Goal: Task Accomplishment & Management: Use online tool/utility

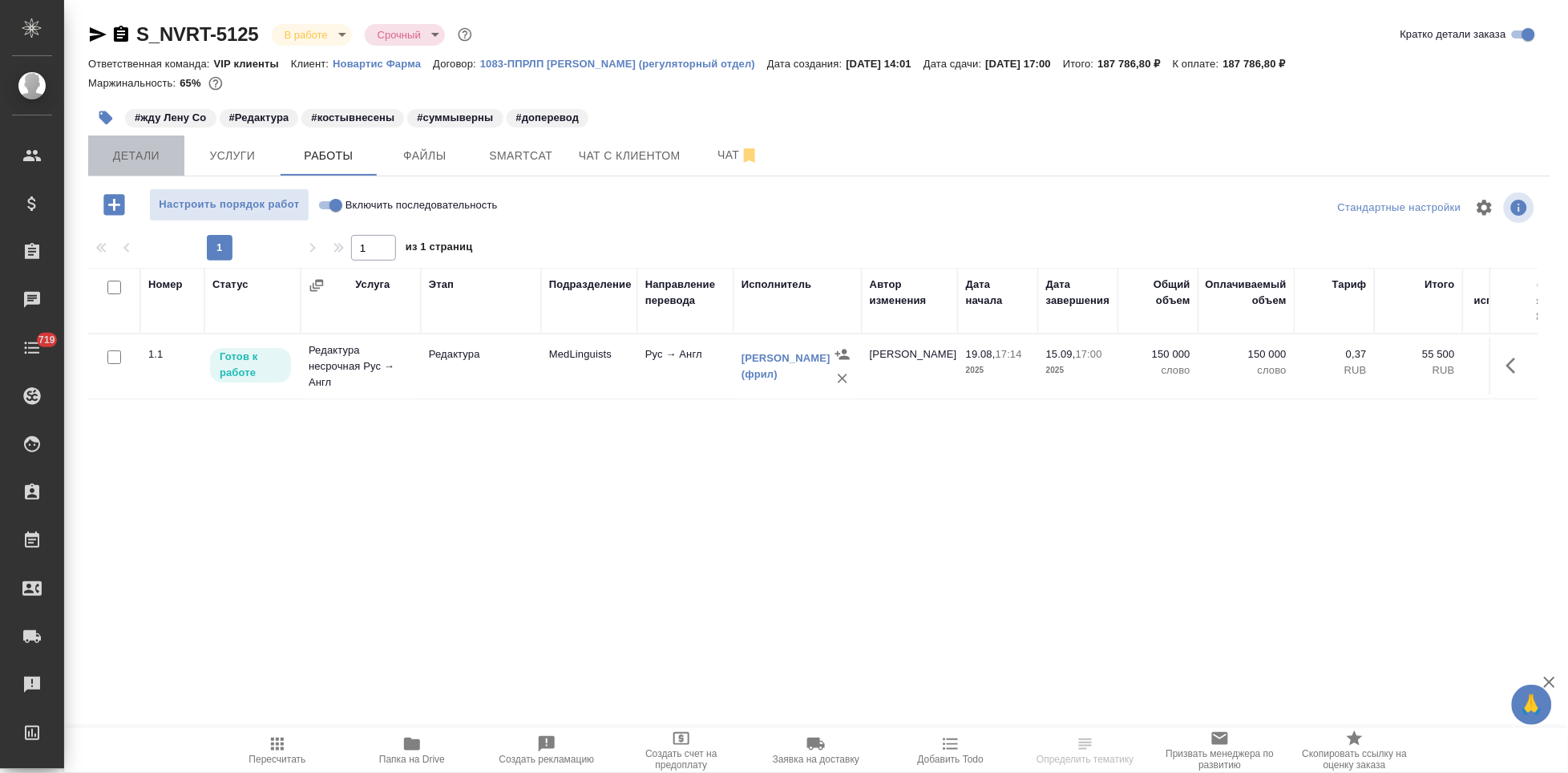
click at [162, 150] on span "Детали" at bounding box center [136, 156] width 77 height 20
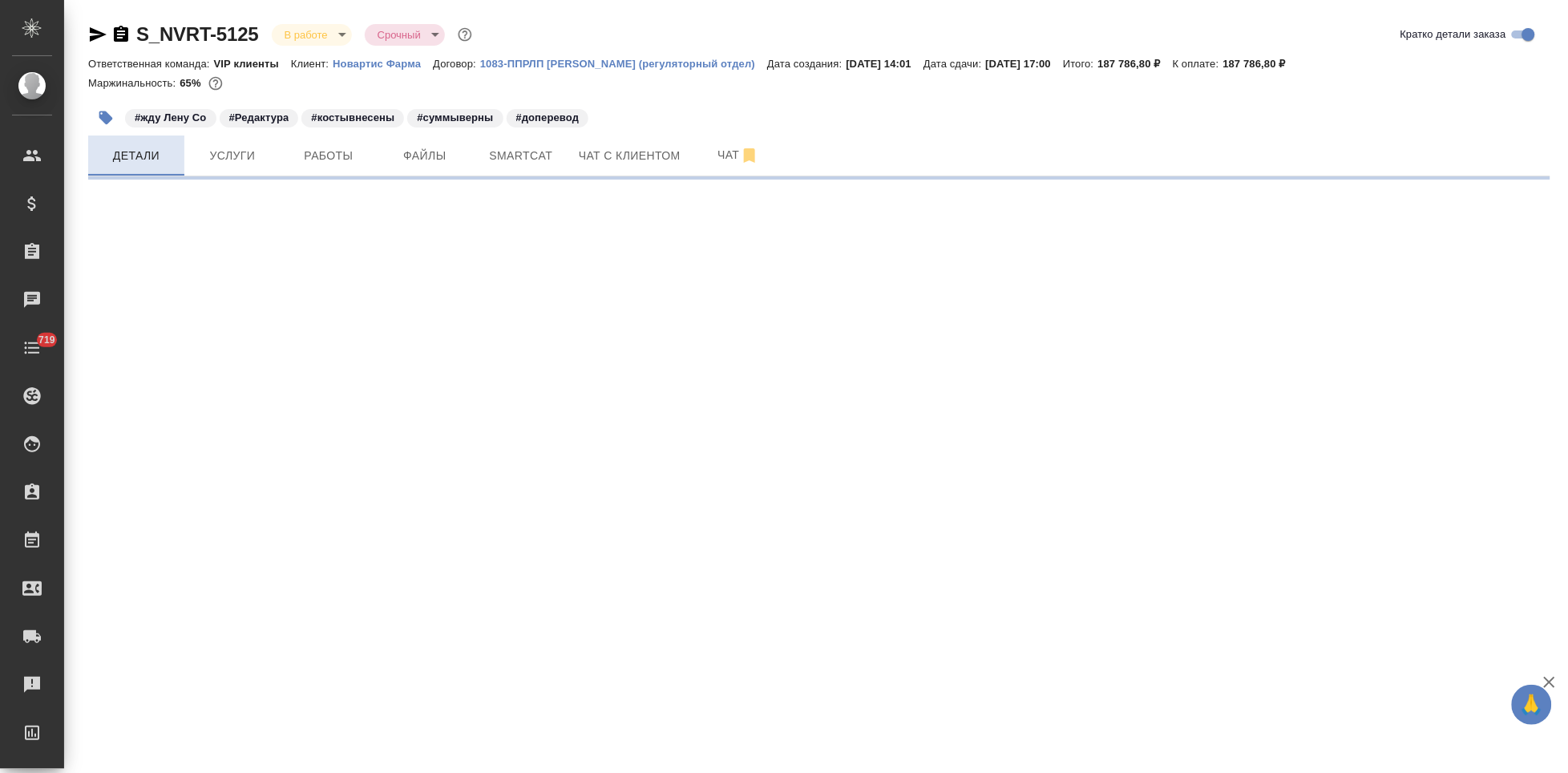
select select "RU"
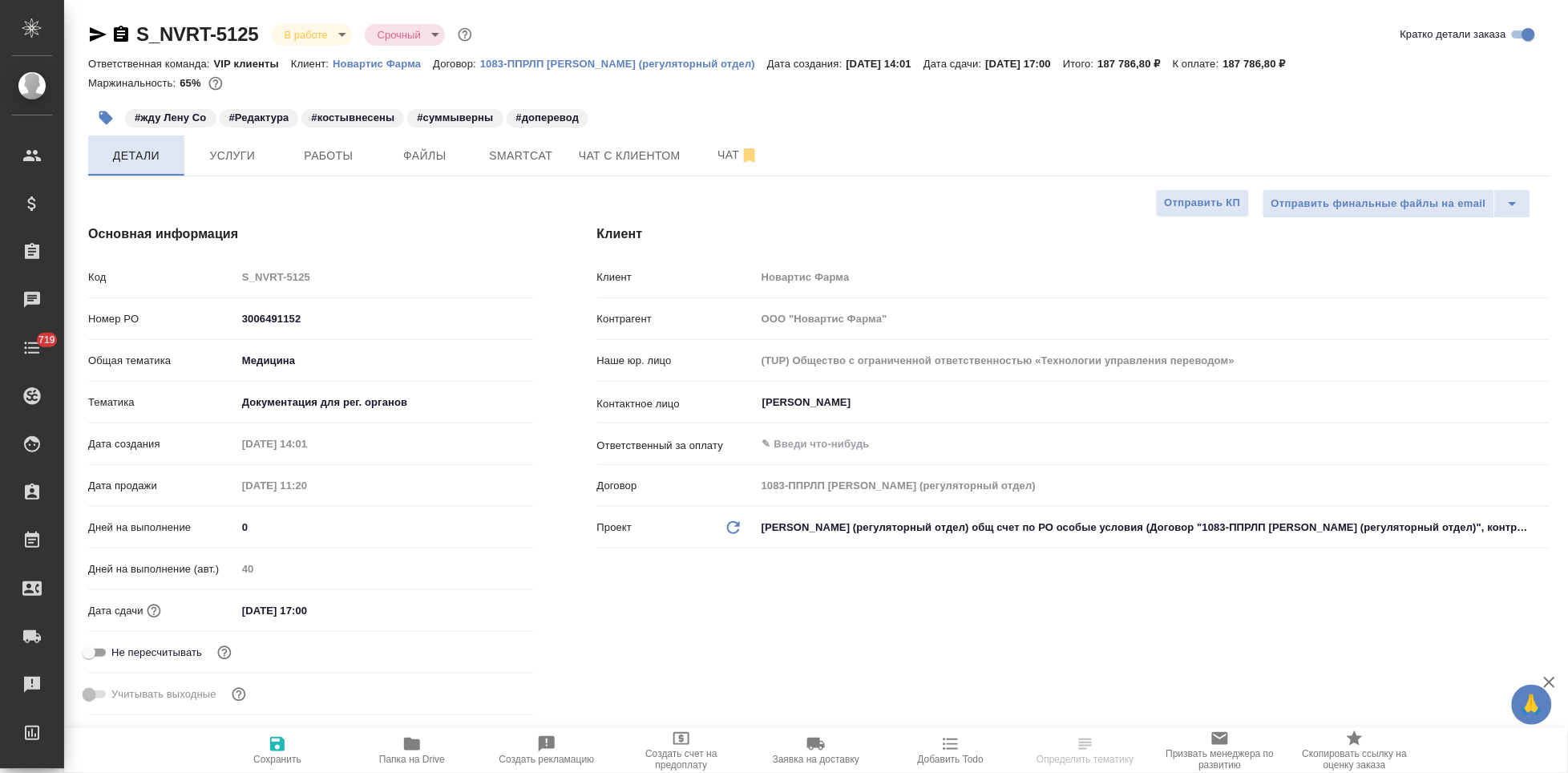
type textarea "x"
click at [220, 146] on span "Услуги" at bounding box center [232, 156] width 77 height 20
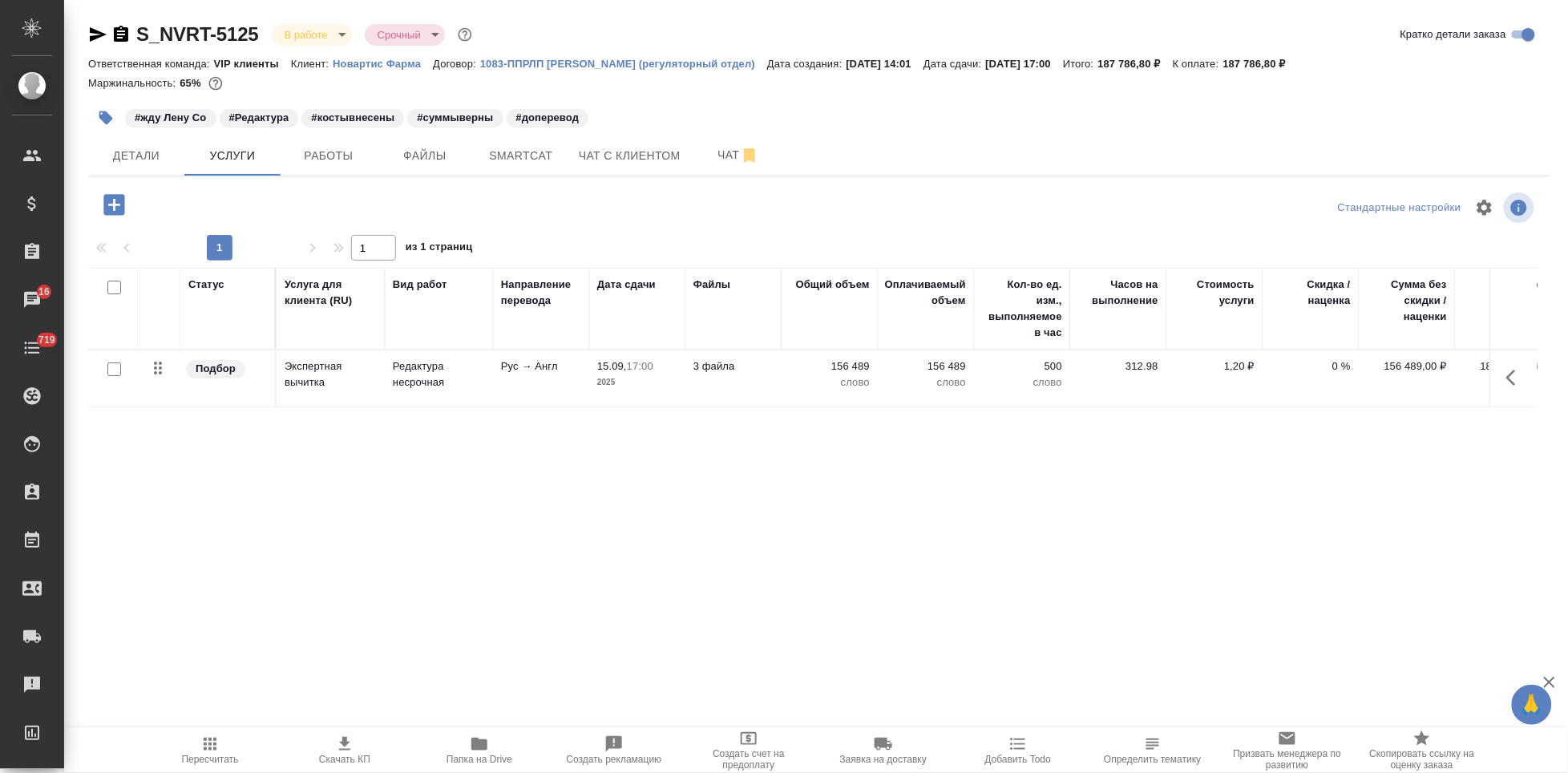
click at [384, 59] on p "Новартис Фарма" at bounding box center [383, 63] width 100 height 12
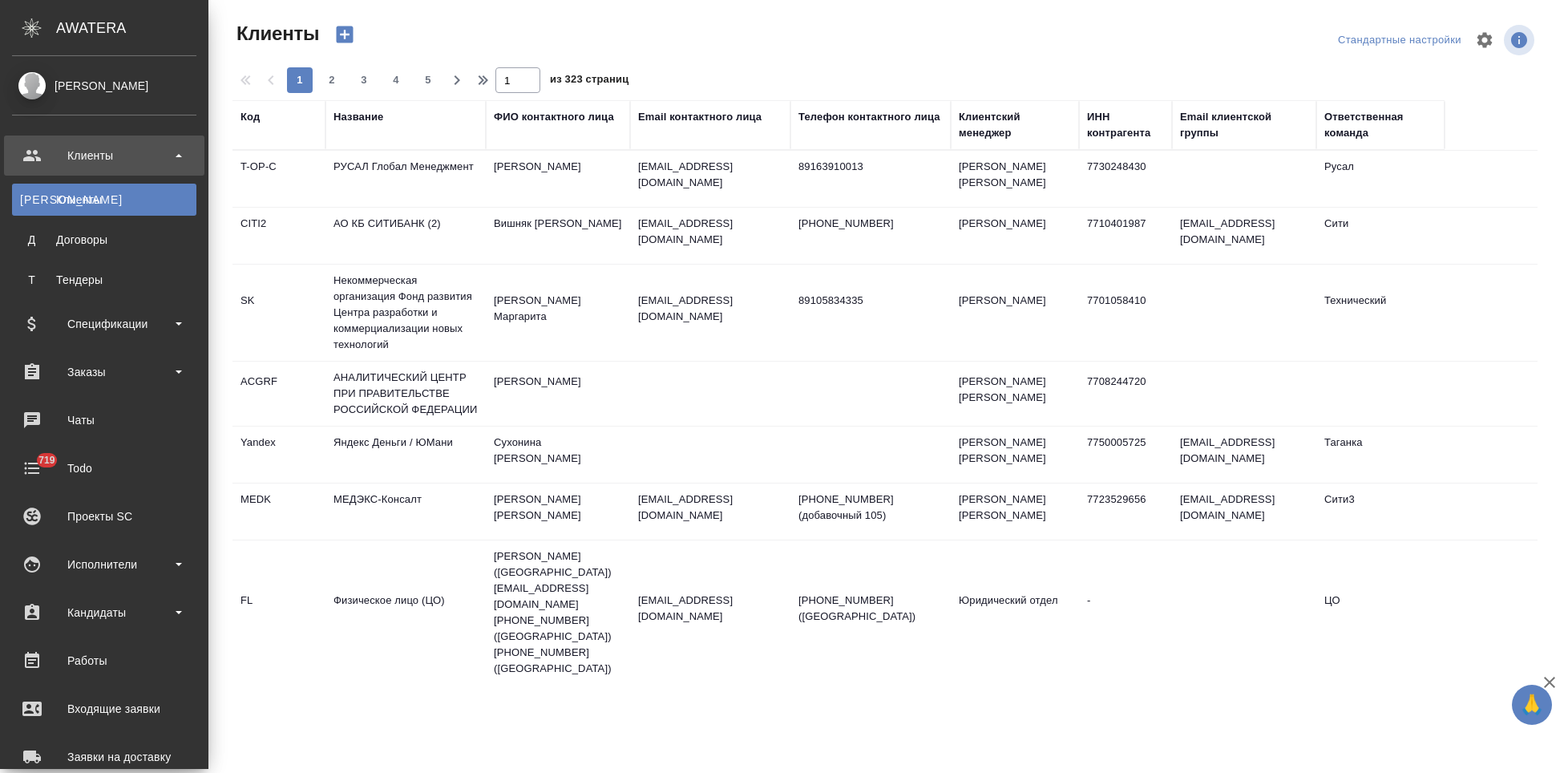
select select "RU"
click at [52, 326] on div "Спецификации" at bounding box center [104, 324] width 184 height 24
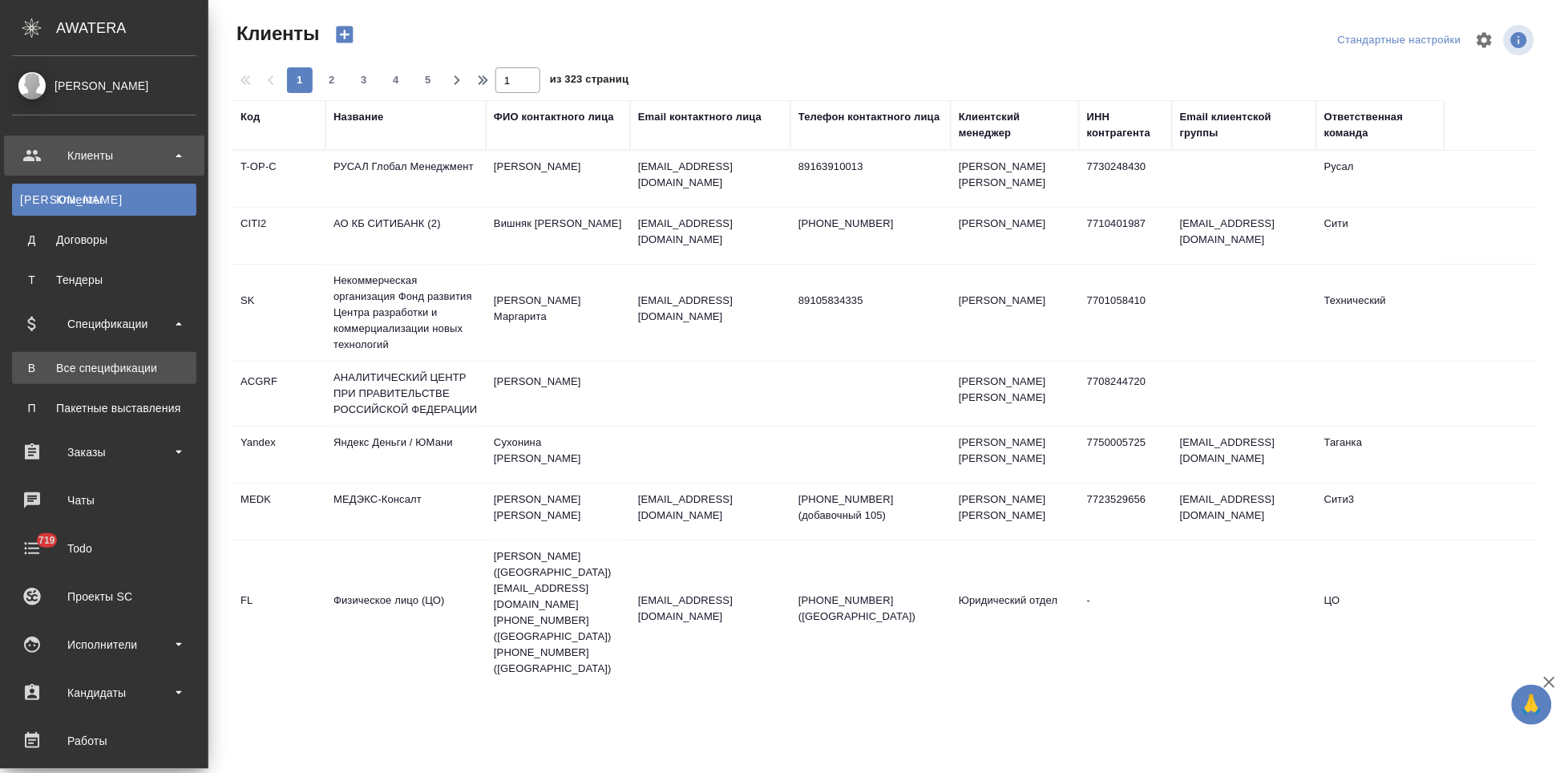
click at [70, 370] on div "Все спецификации" at bounding box center [104, 368] width 169 height 16
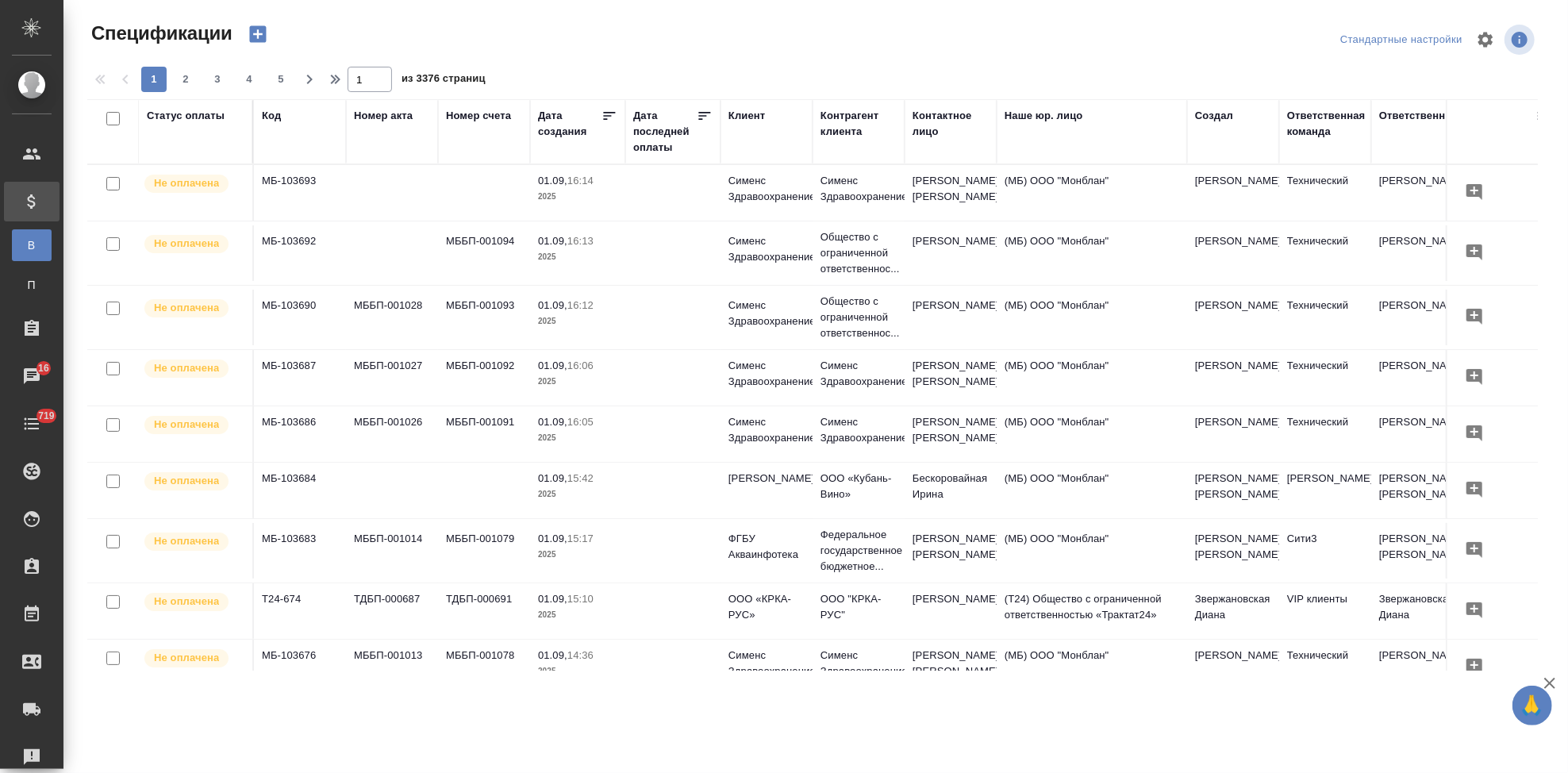
click at [251, 36] on icon "button" at bounding box center [257, 34] width 16 height 16
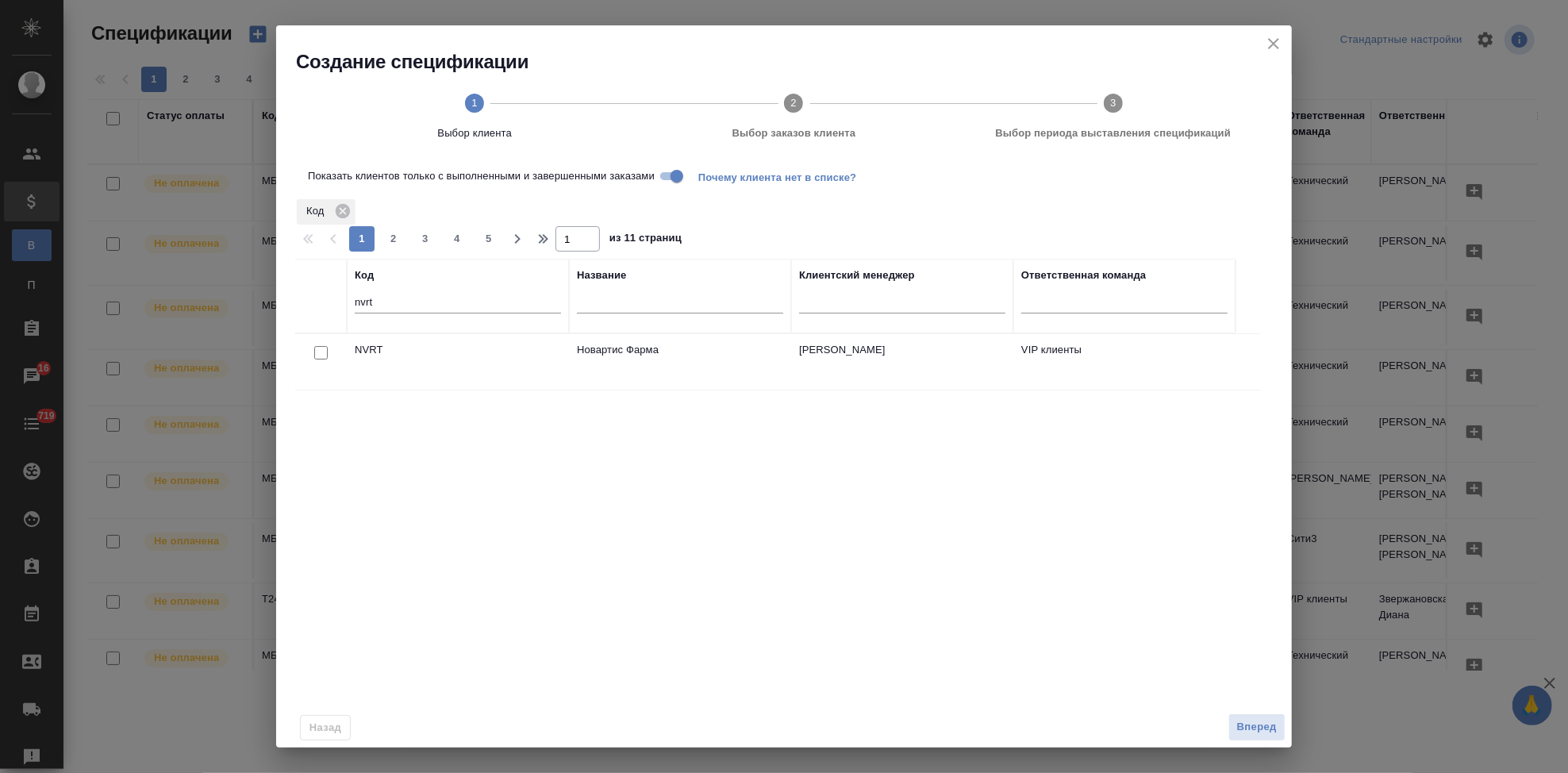
click at [316, 346] on input "checkbox" at bounding box center [320, 353] width 14 height 14
checkbox input "true"
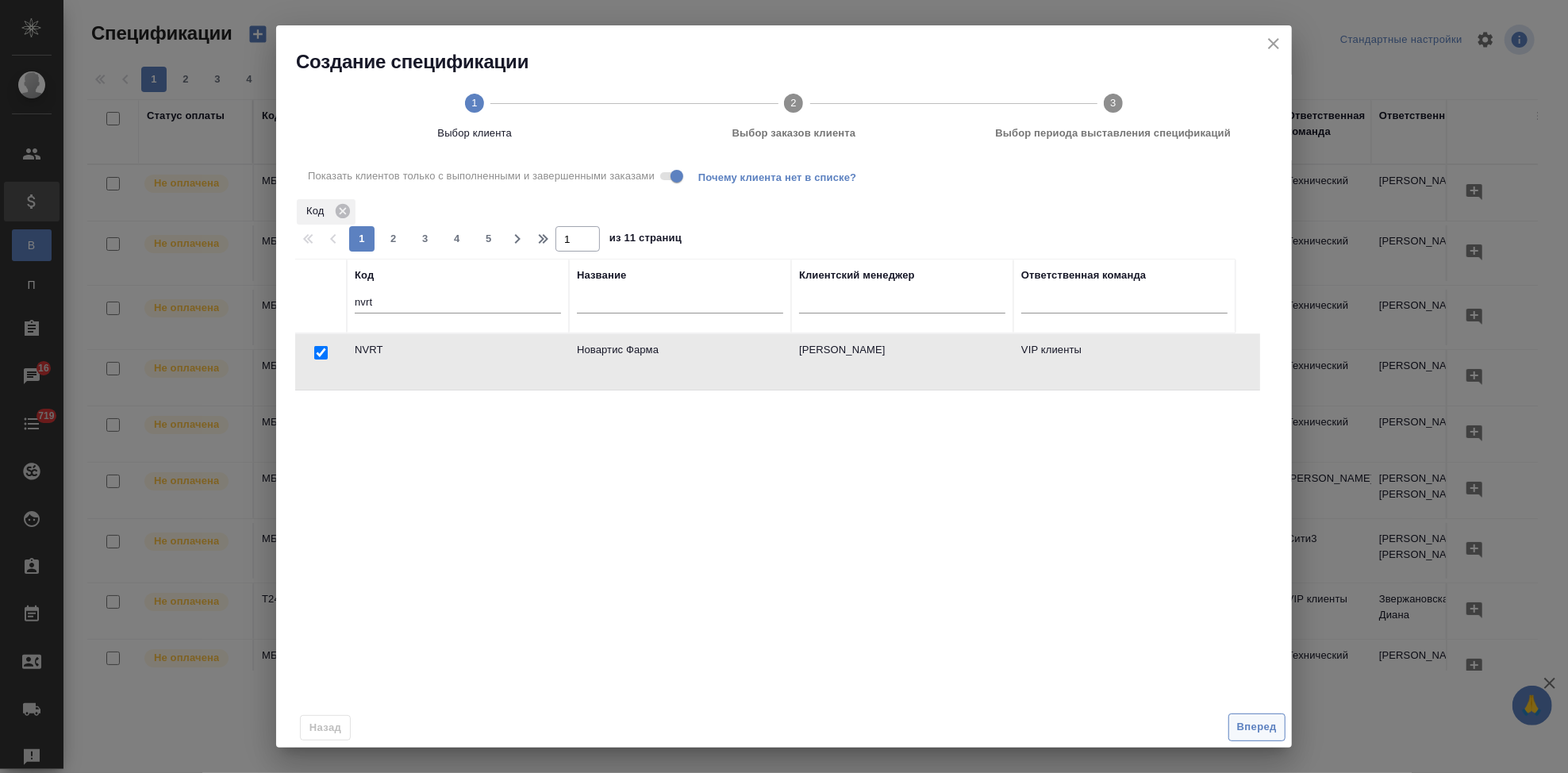
click at [1253, 729] on span "Вперед" at bounding box center [1257, 727] width 40 height 18
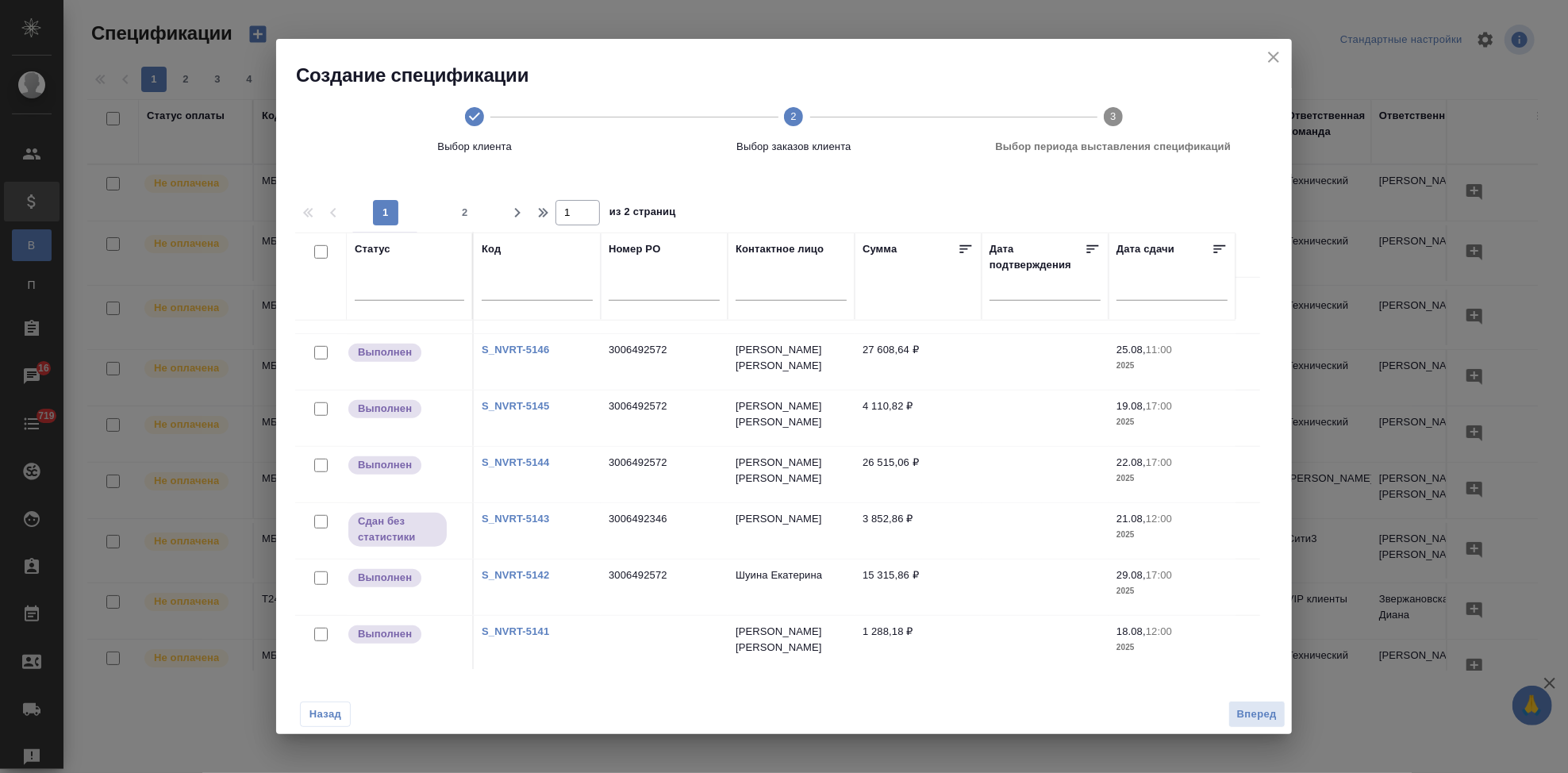
scroll to position [1061, 0]
click at [459, 214] on span "2" at bounding box center [464, 213] width 25 height 16
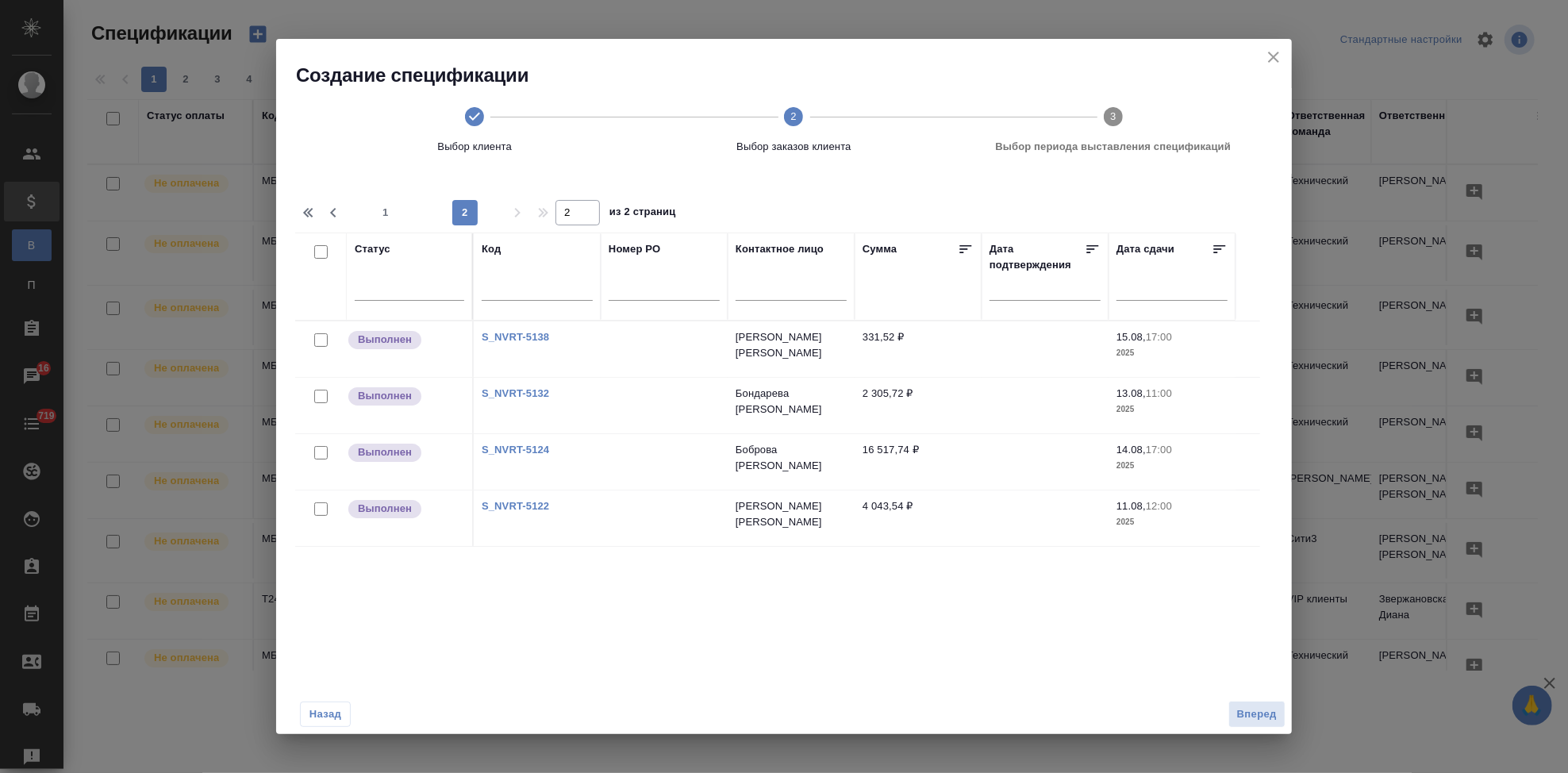
scroll to position [0, 0]
click at [387, 208] on span "1" at bounding box center [386, 213] width 25 height 16
type input "1"
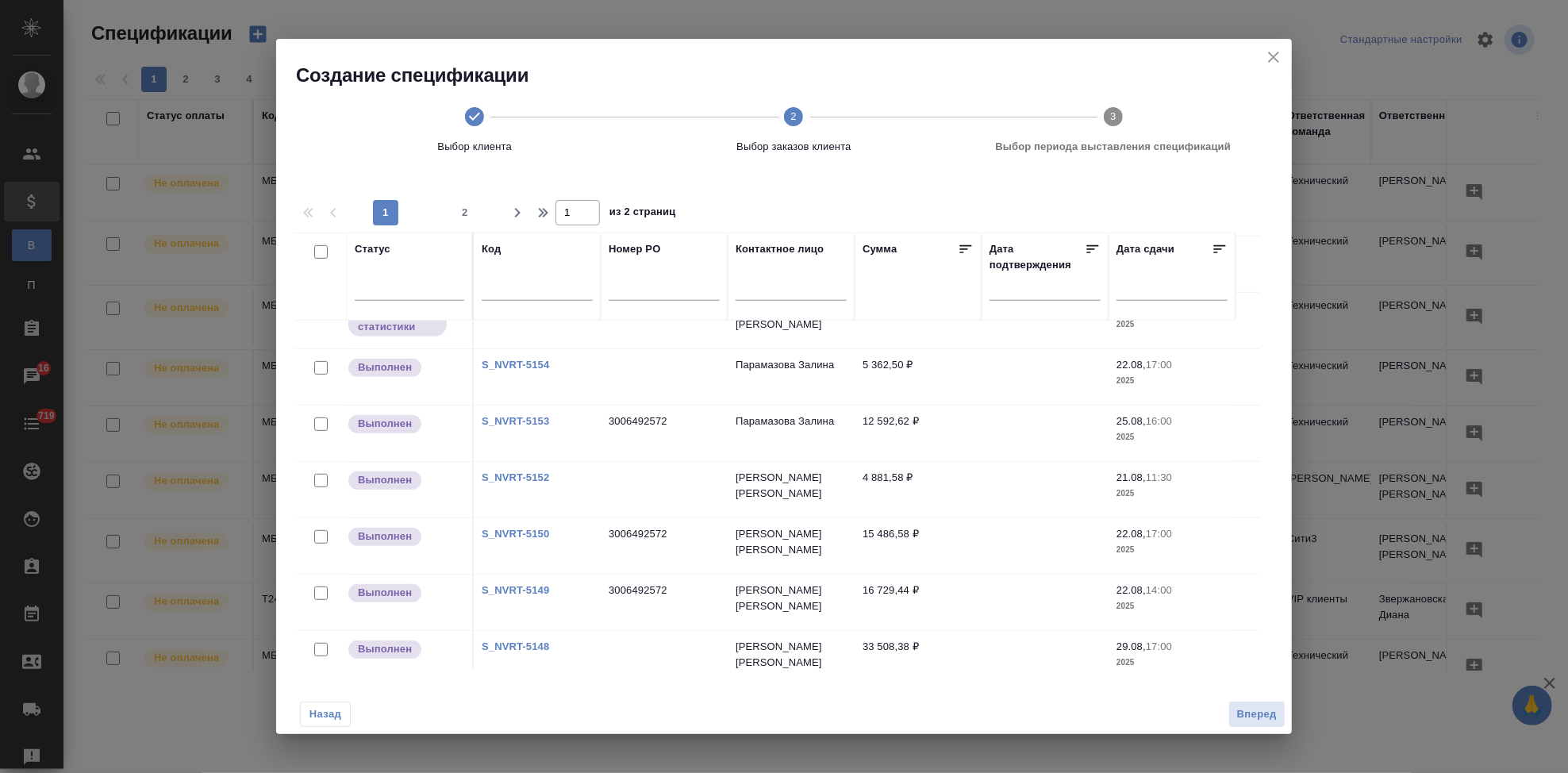
scroll to position [1061, 0]
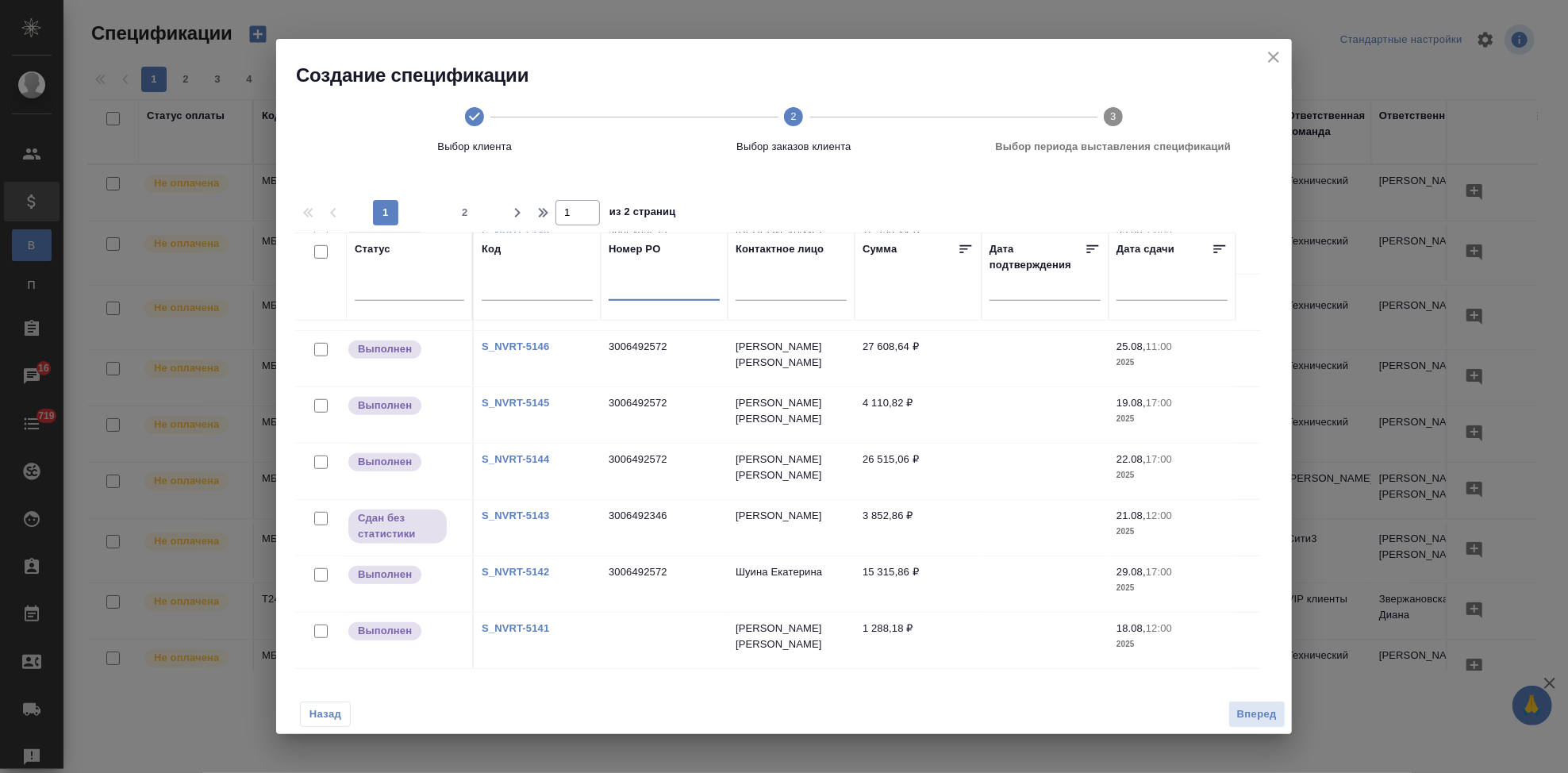
click at [656, 293] on input "text" at bounding box center [664, 290] width 111 height 20
paste input "3006492572"
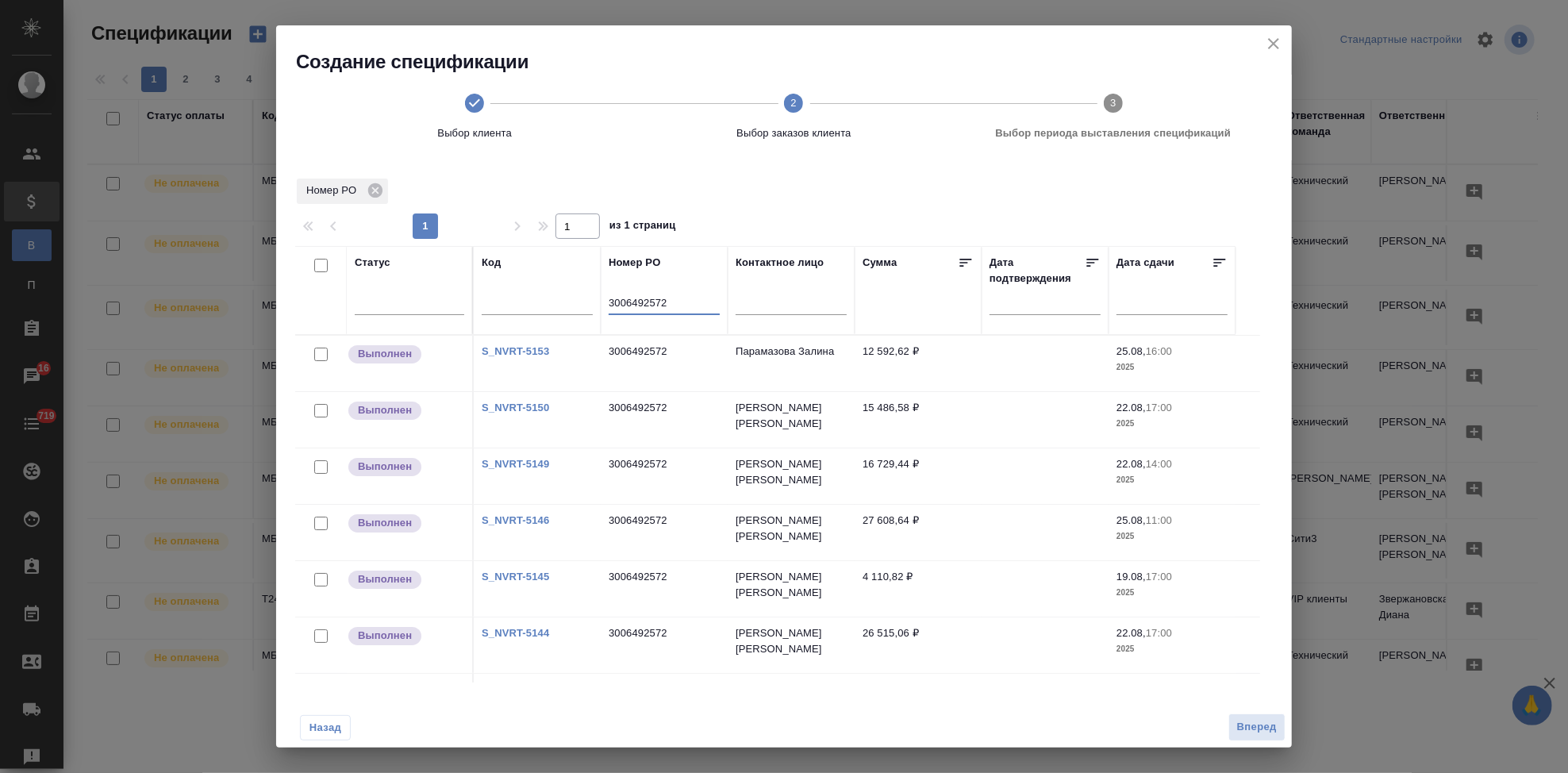
scroll to position [0, 0]
type input "3006492572"
click at [320, 267] on input "checkbox" at bounding box center [320, 267] width 14 height 14
checkbox input "true"
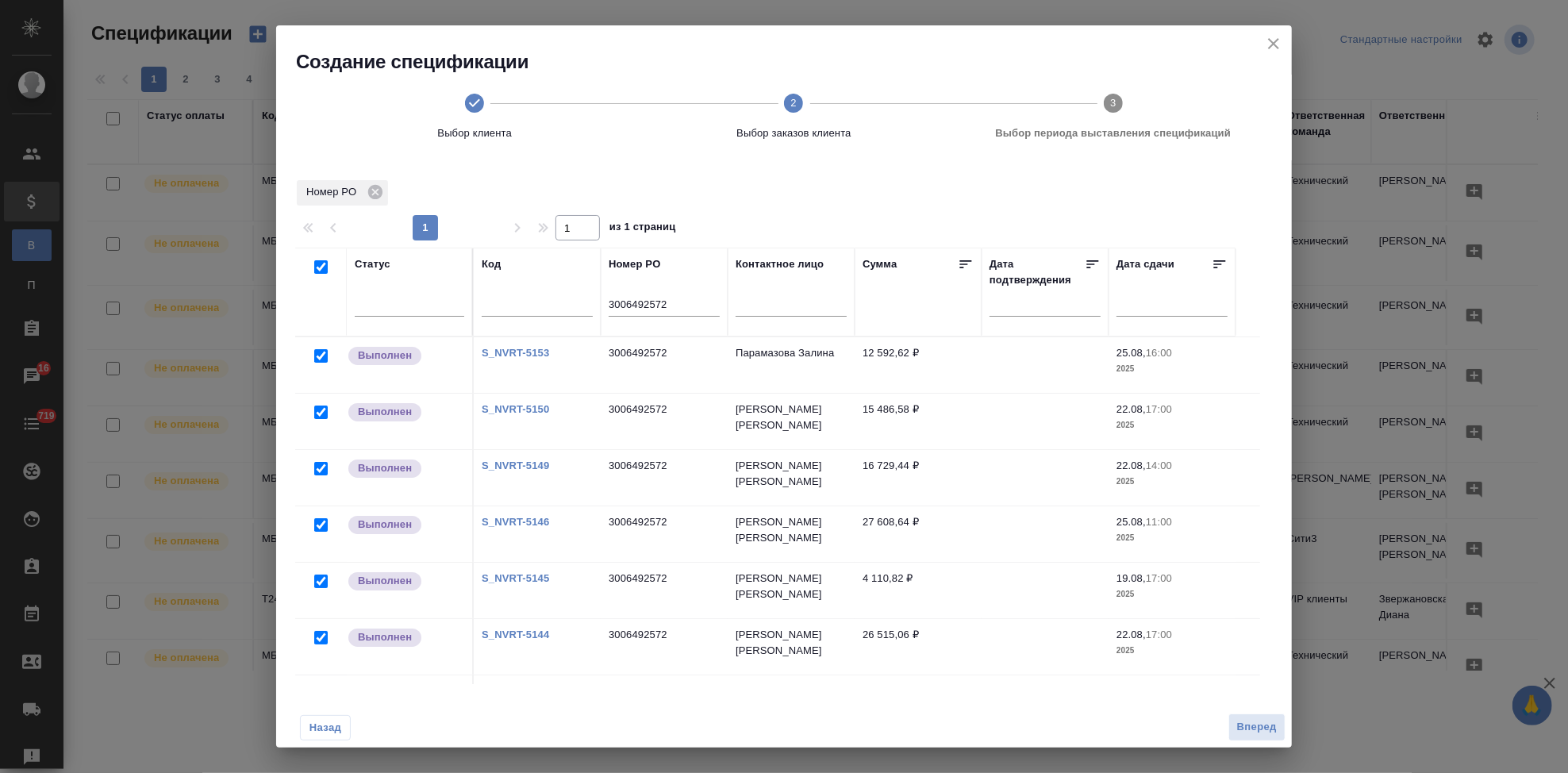
checkbox input "true"
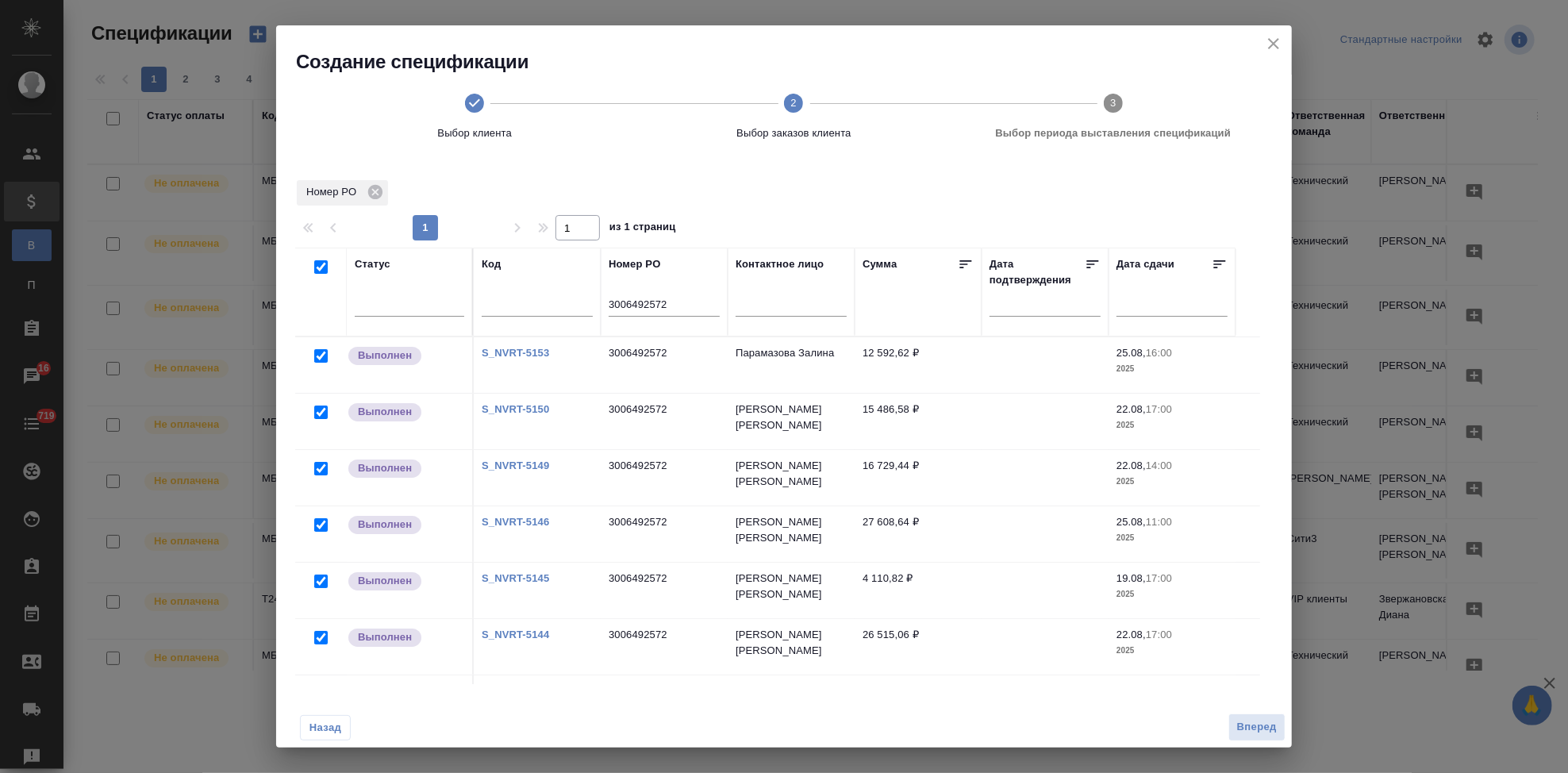
checkbox input "true"
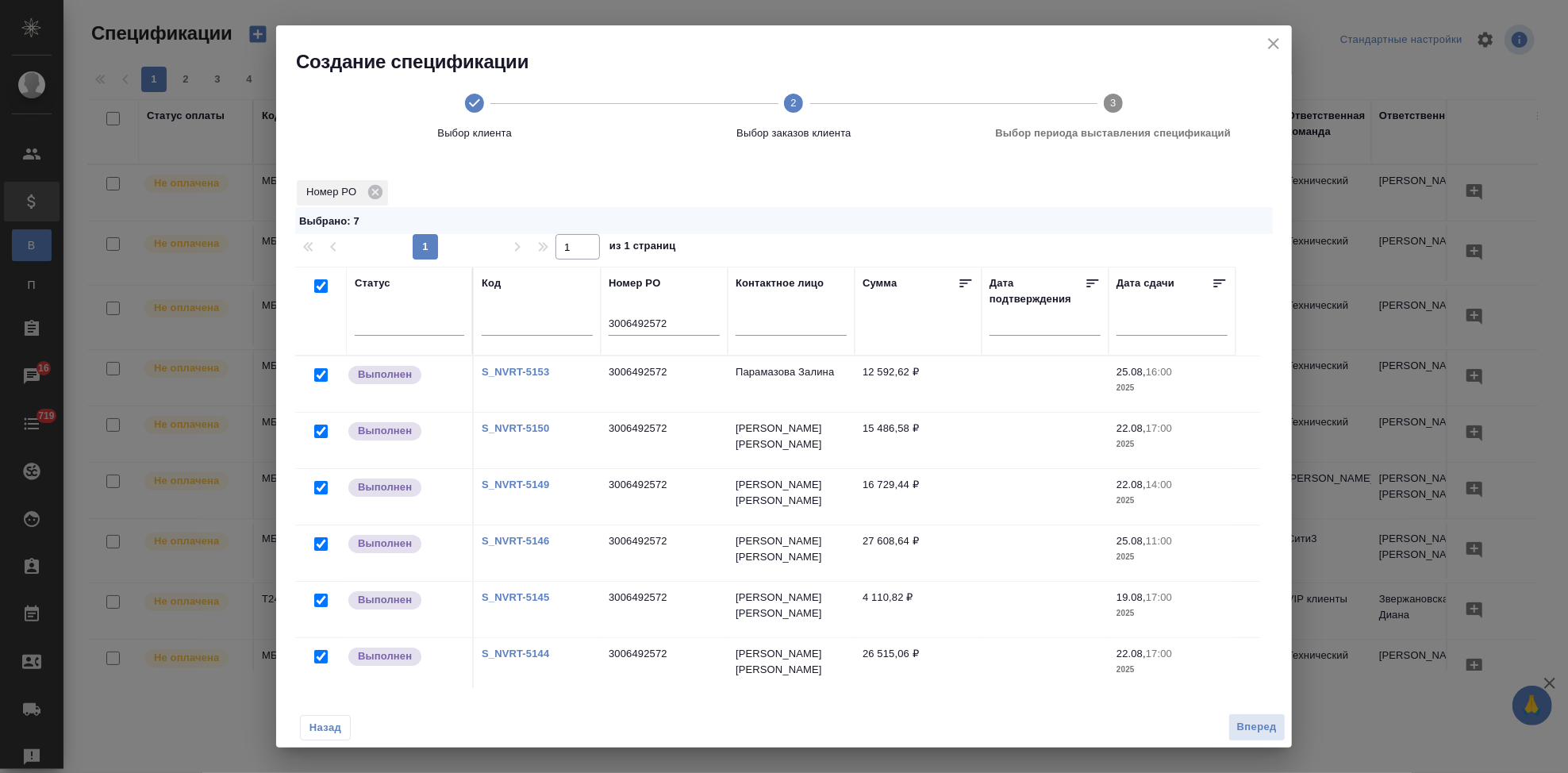
click at [322, 290] on input "checkbox" at bounding box center [320, 286] width 14 height 14
checkbox input "false"
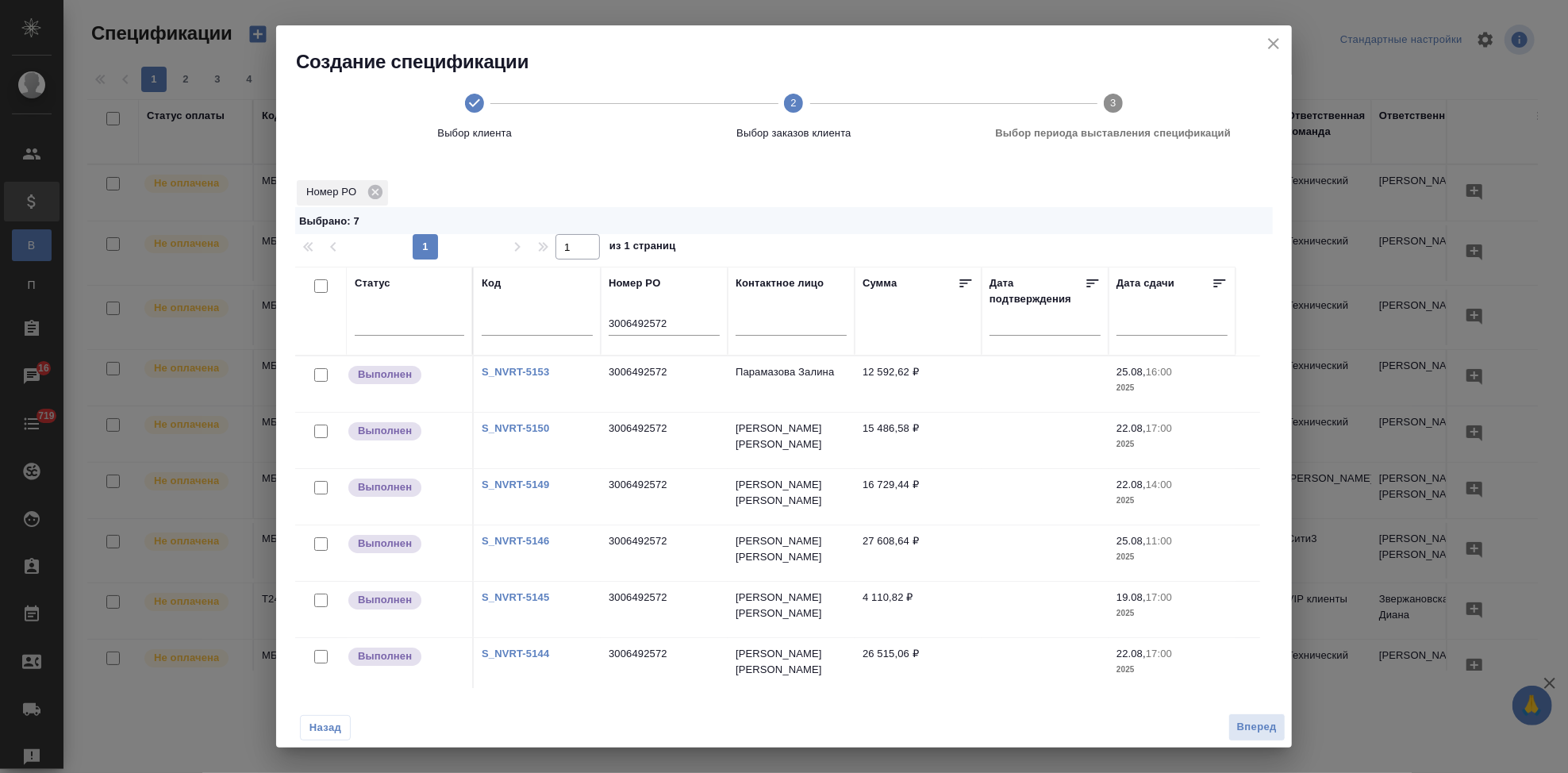
checkbox input "false"
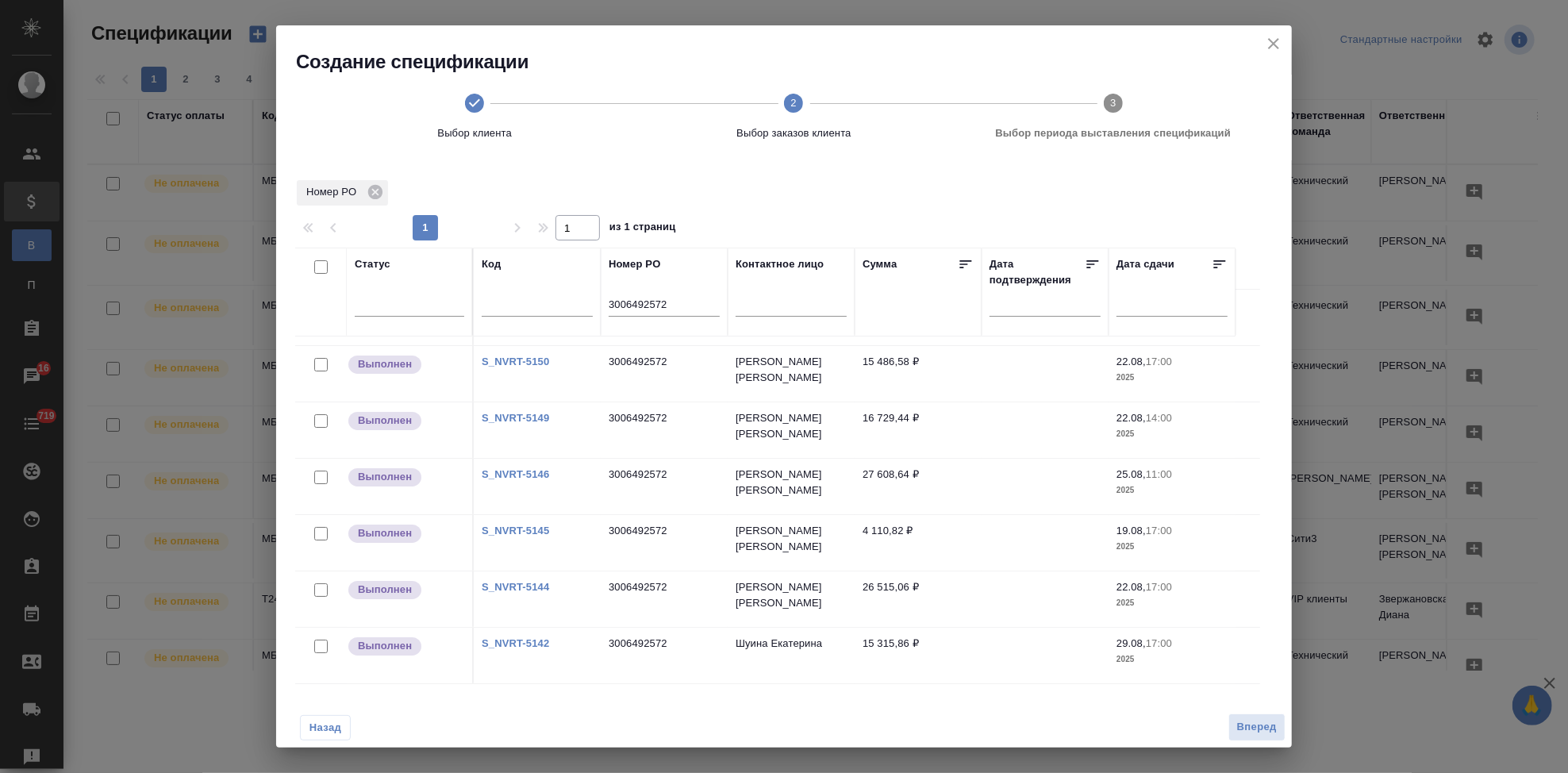
scroll to position [2, 0]
click at [522, 636] on link "S_NVRT-5142" at bounding box center [515, 641] width 68 height 12
click at [324, 638] on input "checkbox" at bounding box center [320, 644] width 14 height 14
checkbox input "true"
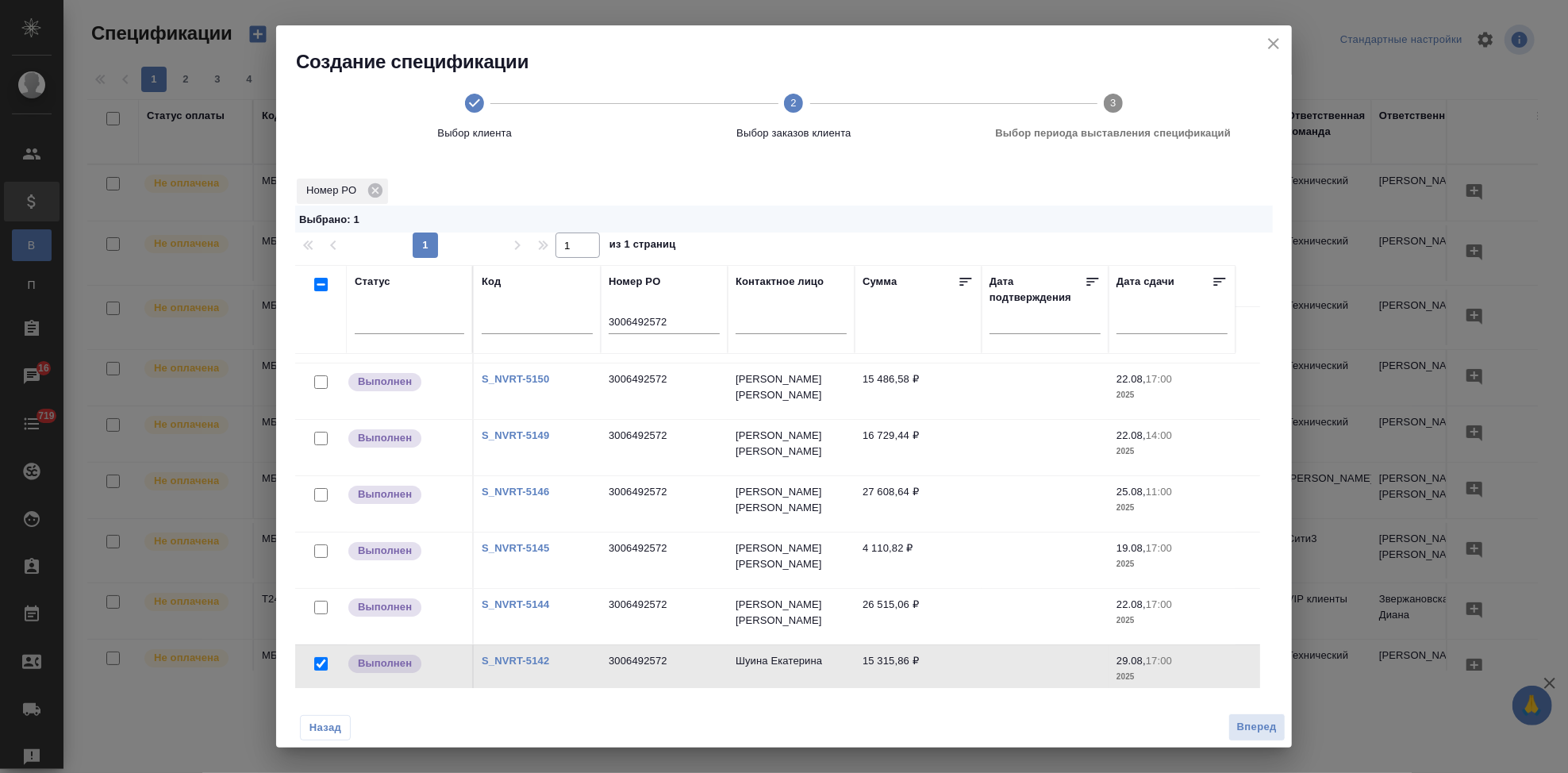
click at [510, 598] on link "S_NVRT-5144" at bounding box center [515, 603] width 68 height 12
click at [317, 601] on input "checkbox" at bounding box center [320, 607] width 14 height 14
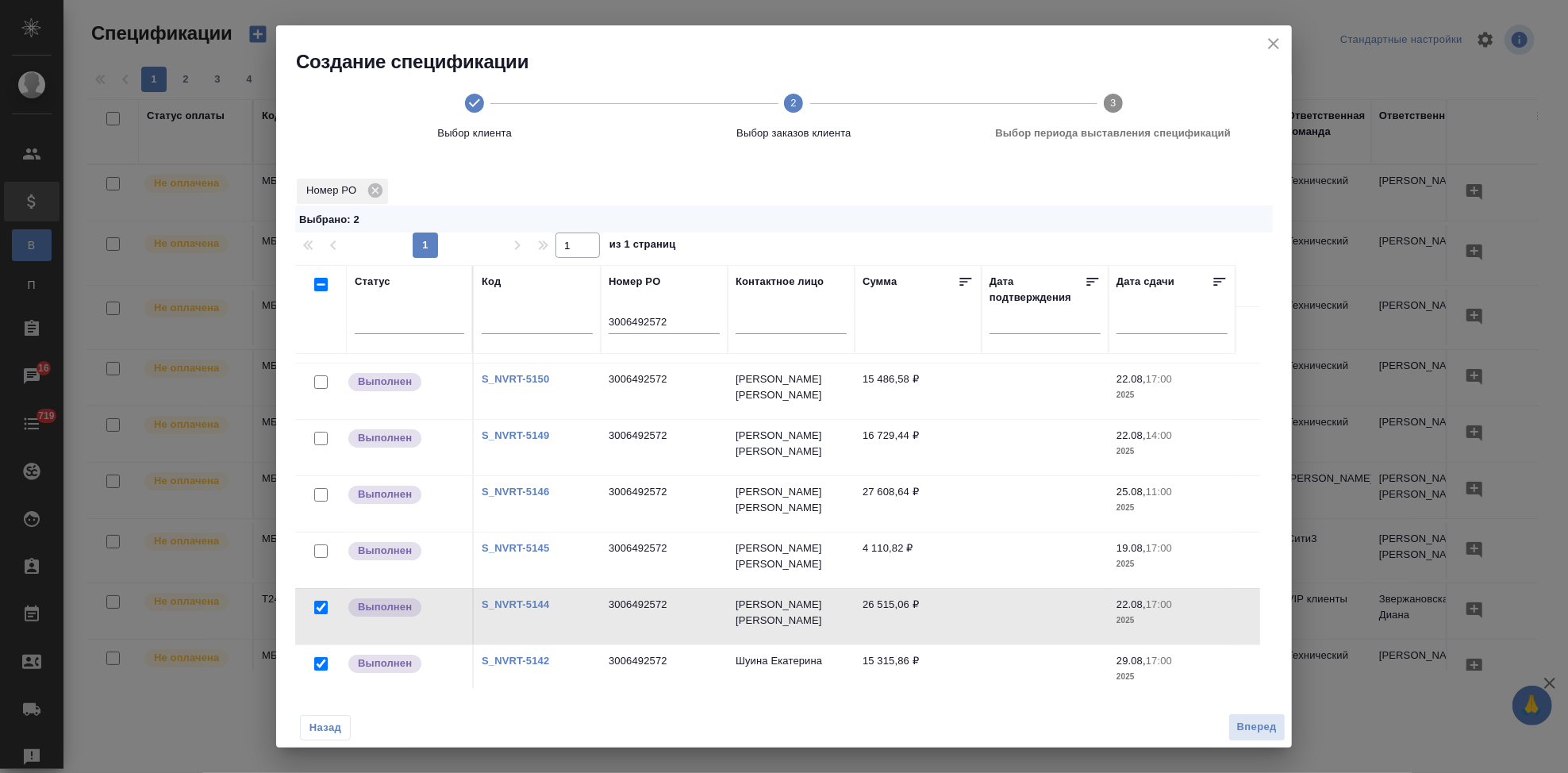
click at [317, 601] on input "checkbox" at bounding box center [320, 607] width 14 height 14
checkbox input "false"
click at [507, 542] on link "S_NVRT-5145" at bounding box center [515, 548] width 68 height 12
click at [319, 545] on input "checkbox" at bounding box center [320, 551] width 14 height 14
checkbox input "true"
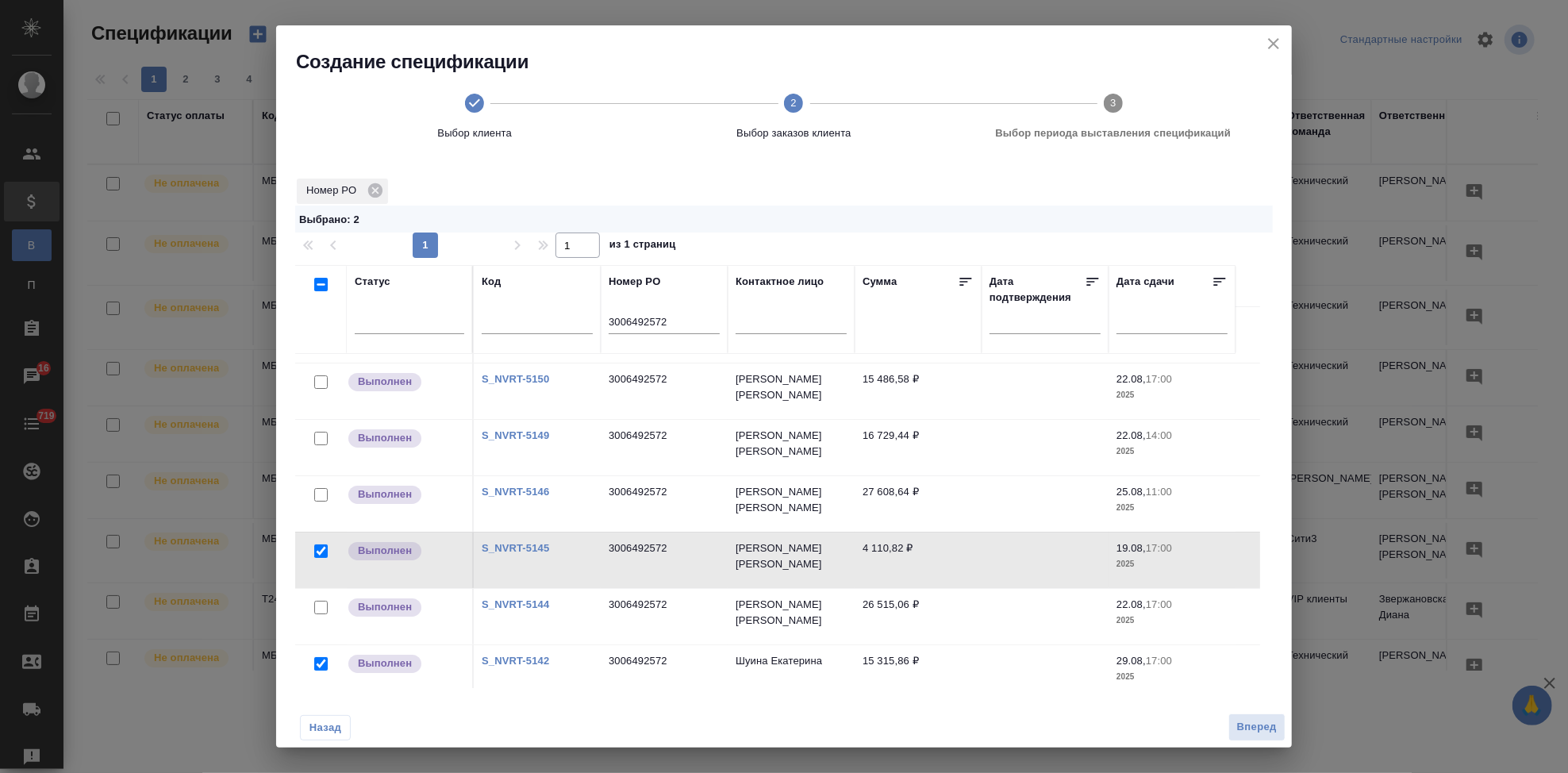
click at [498, 485] on link "S_NVRT-5146" at bounding box center [515, 491] width 68 height 12
click at [326, 488] on input "checkbox" at bounding box center [320, 494] width 14 height 14
checkbox input "true"
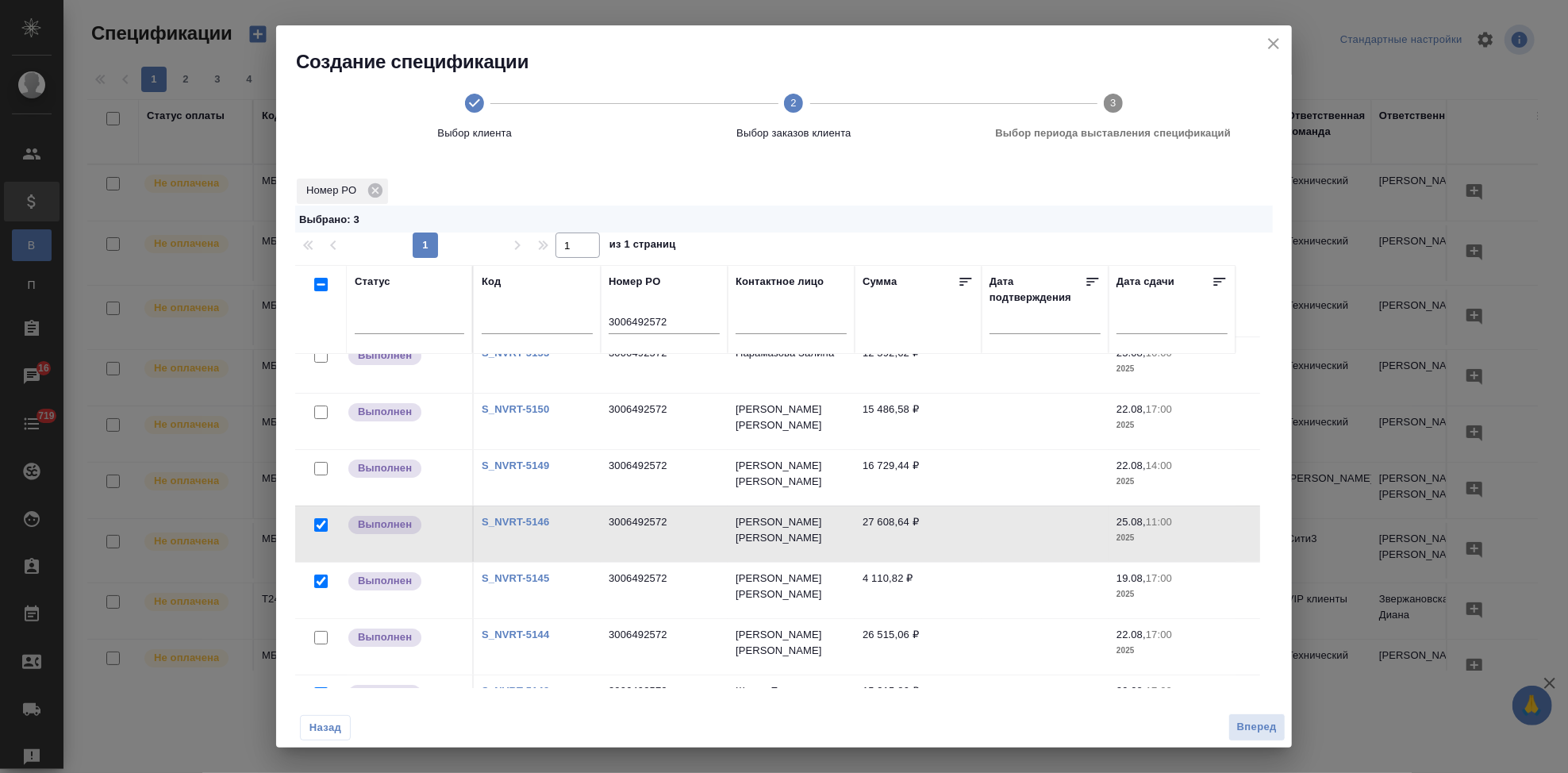
scroll to position [0, 0]
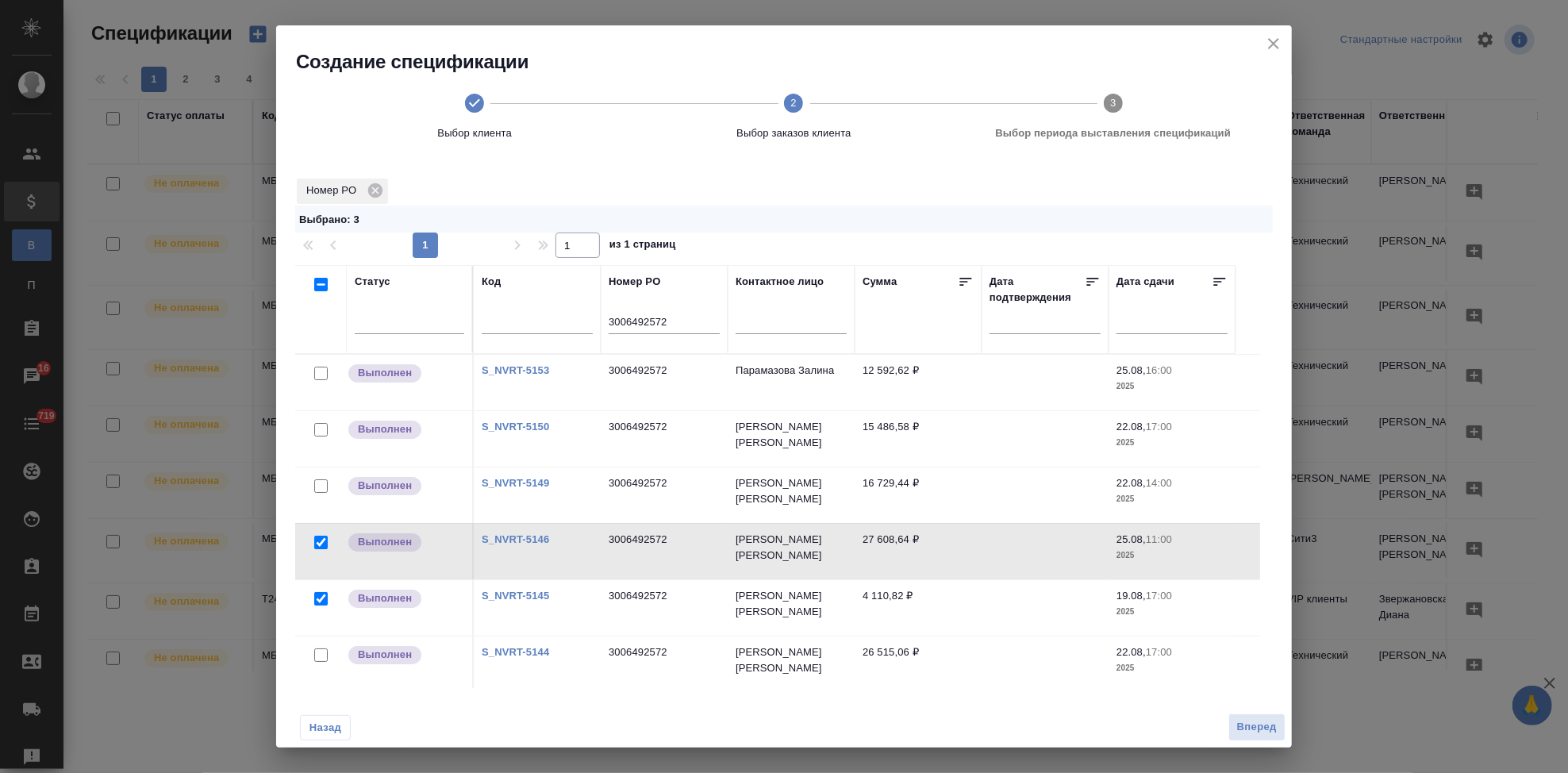
click at [525, 369] on link "S_NVRT-5153" at bounding box center [515, 370] width 68 height 12
click at [527, 364] on link "S_NVRT-5153" at bounding box center [515, 370] width 68 height 12
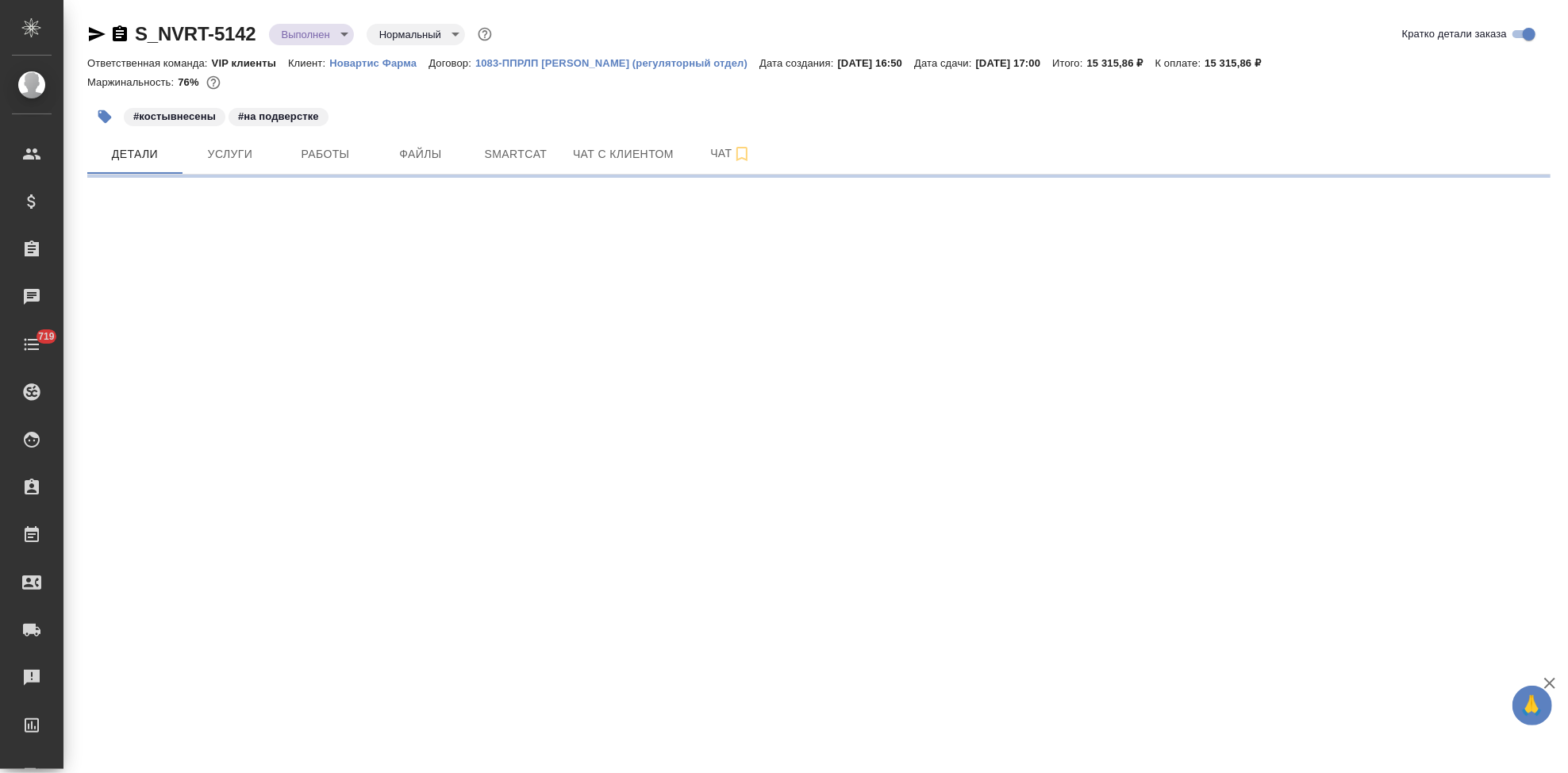
select select "RU"
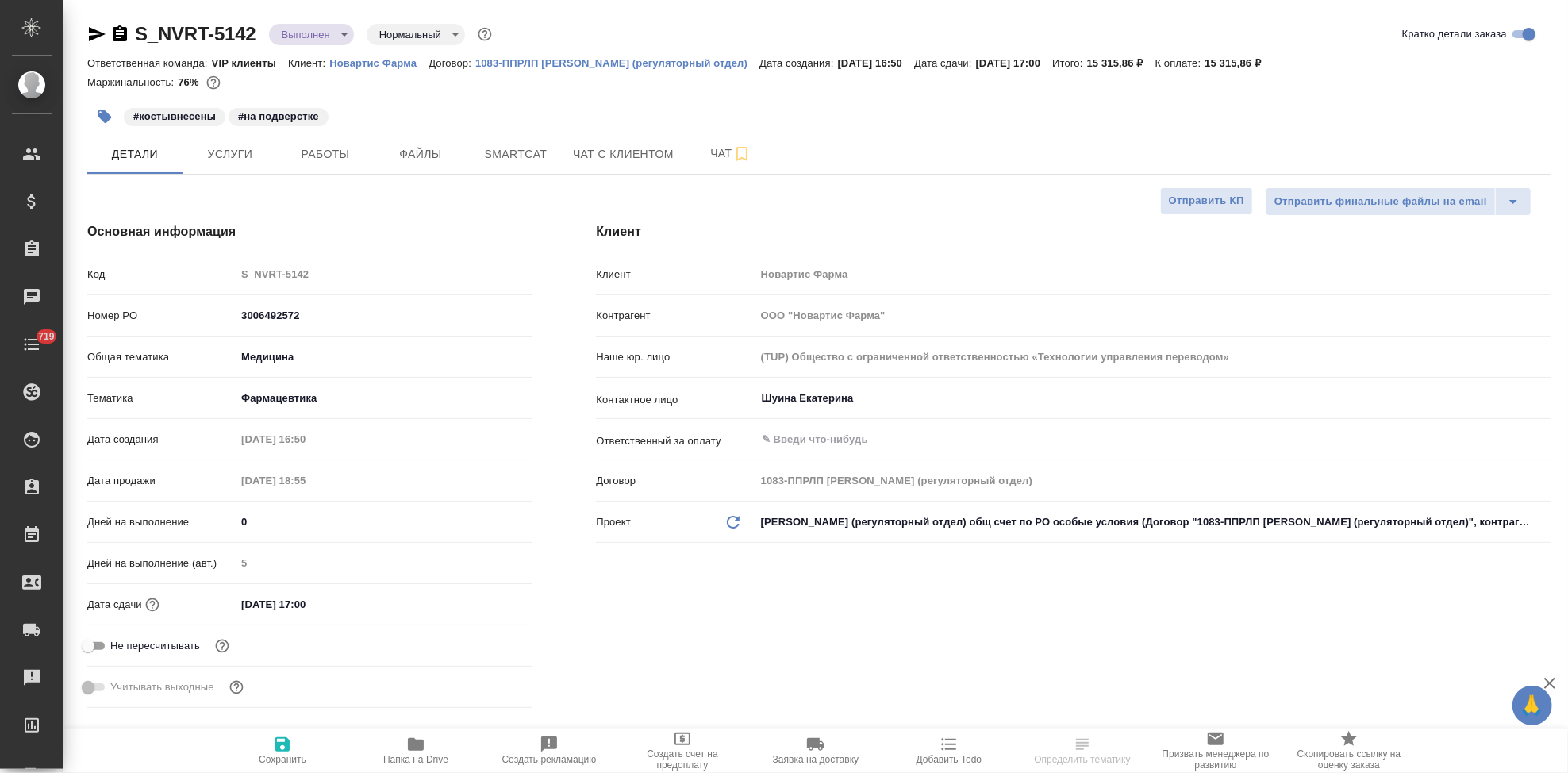
type textarea "x"
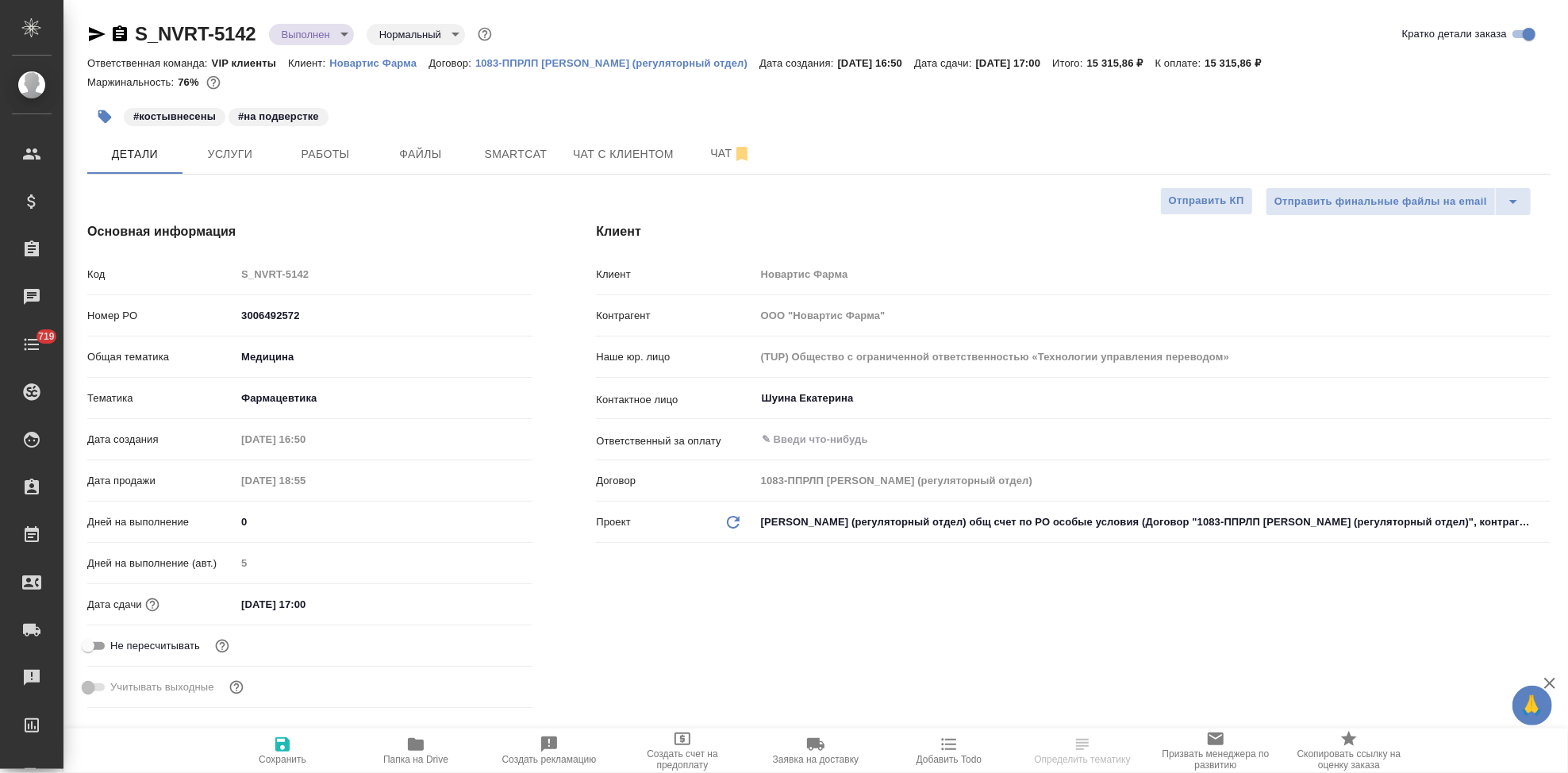
type textarea "x"
click at [239, 155] on span "Услуги" at bounding box center [230, 154] width 76 height 20
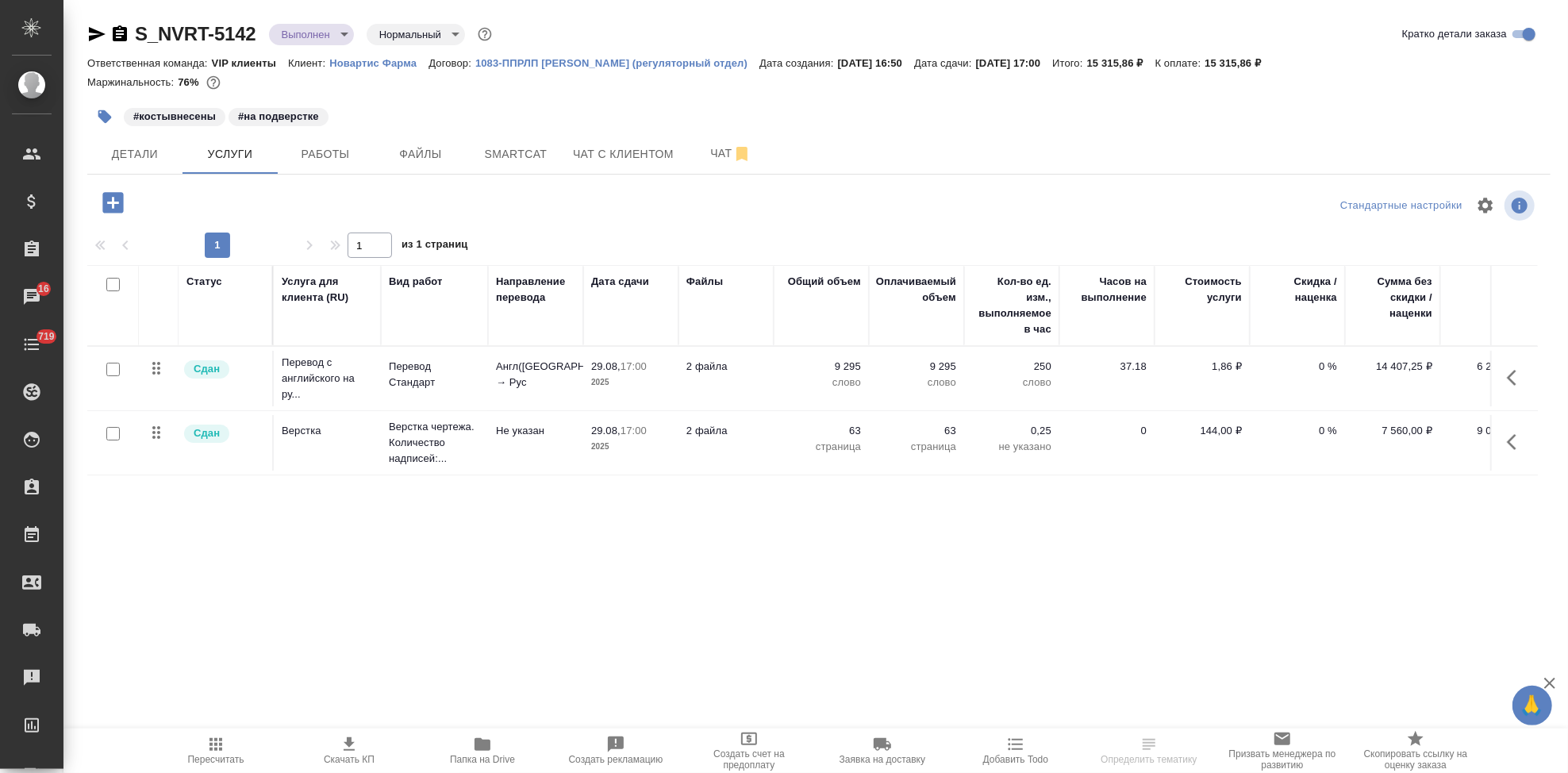
click at [1508, 377] on icon "button" at bounding box center [1516, 377] width 19 height 19
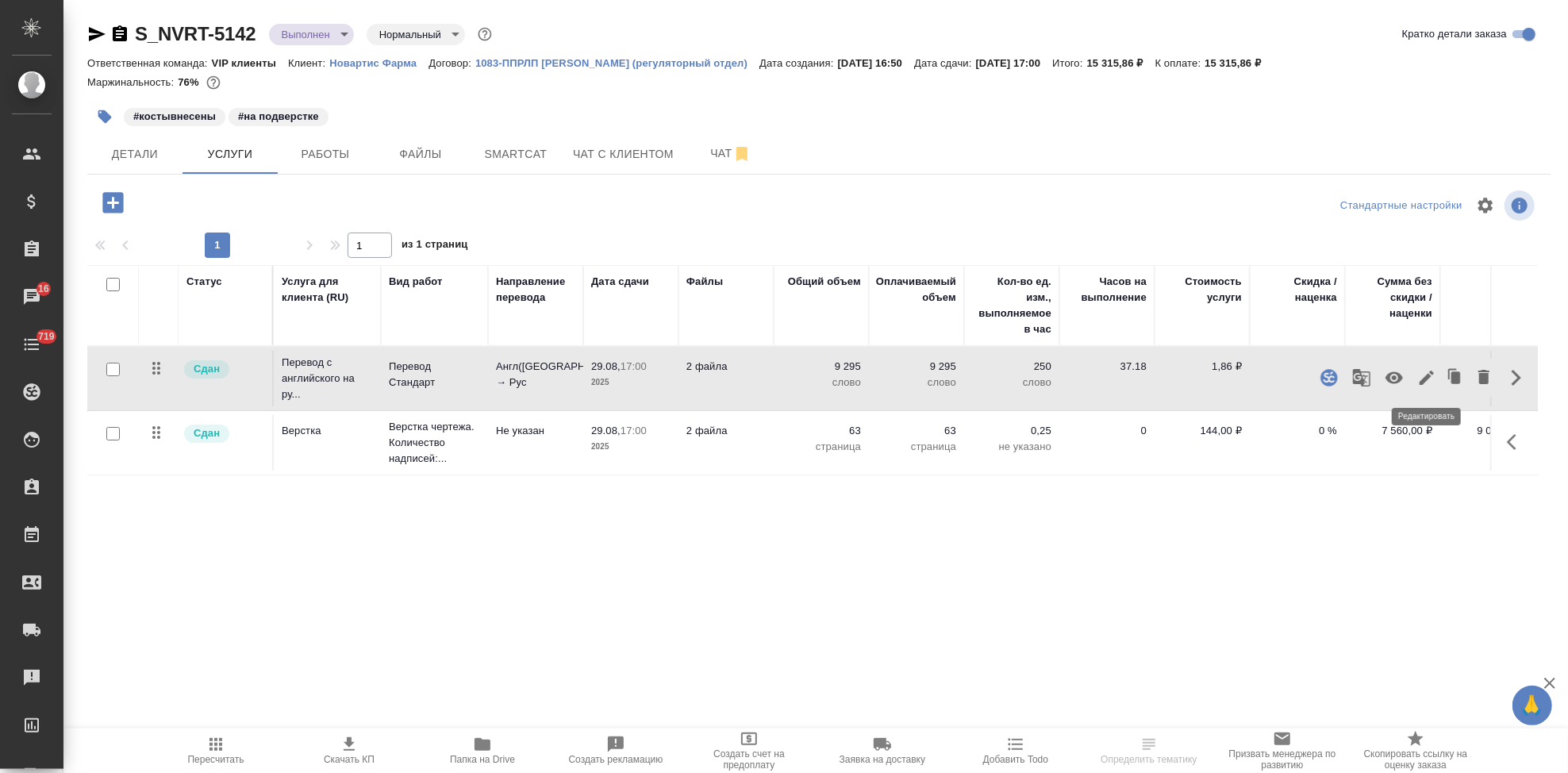
click at [1423, 378] on icon "button" at bounding box center [1426, 377] width 19 height 19
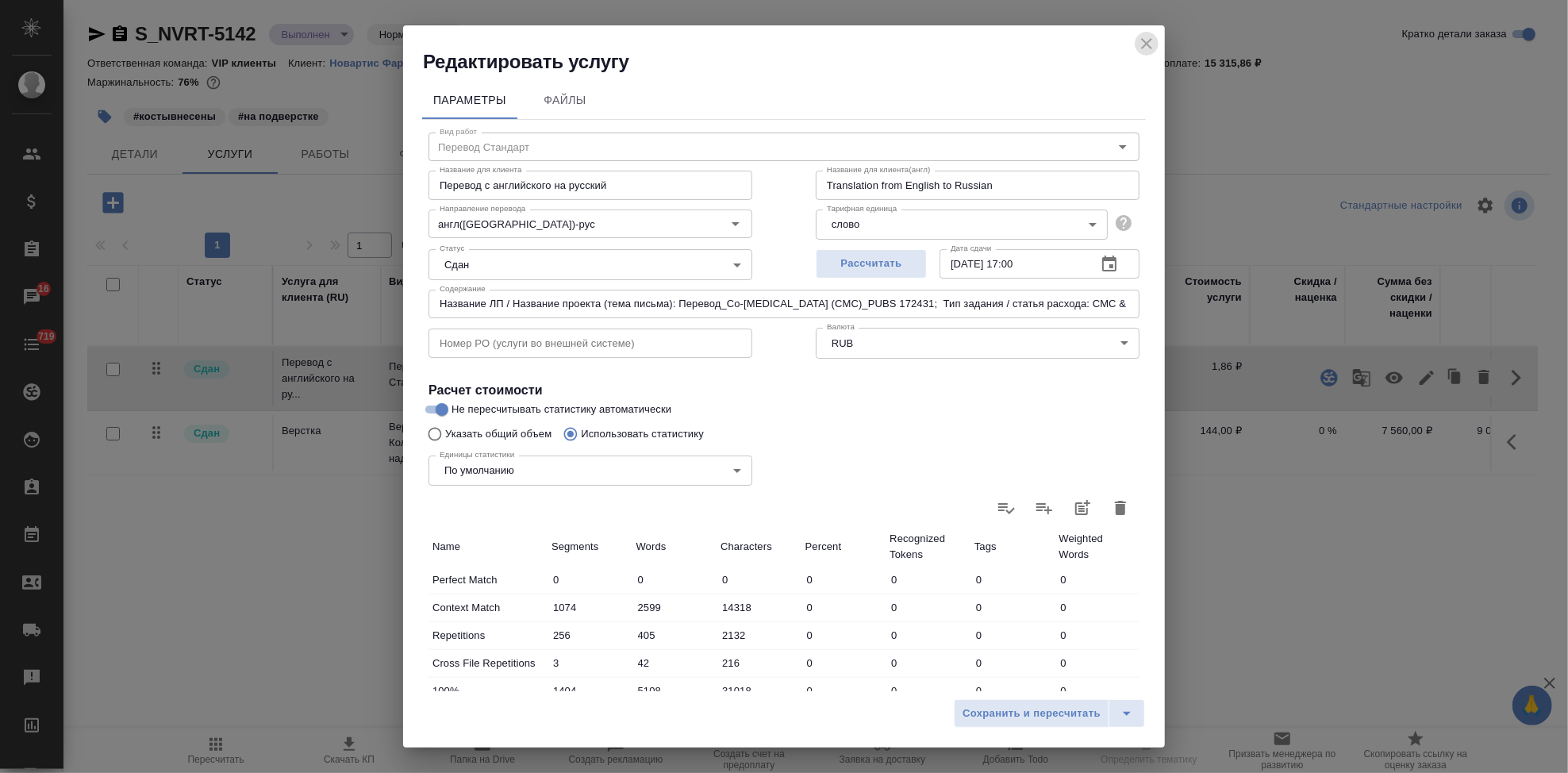
click at [1151, 48] on icon "close" at bounding box center [1146, 43] width 11 height 11
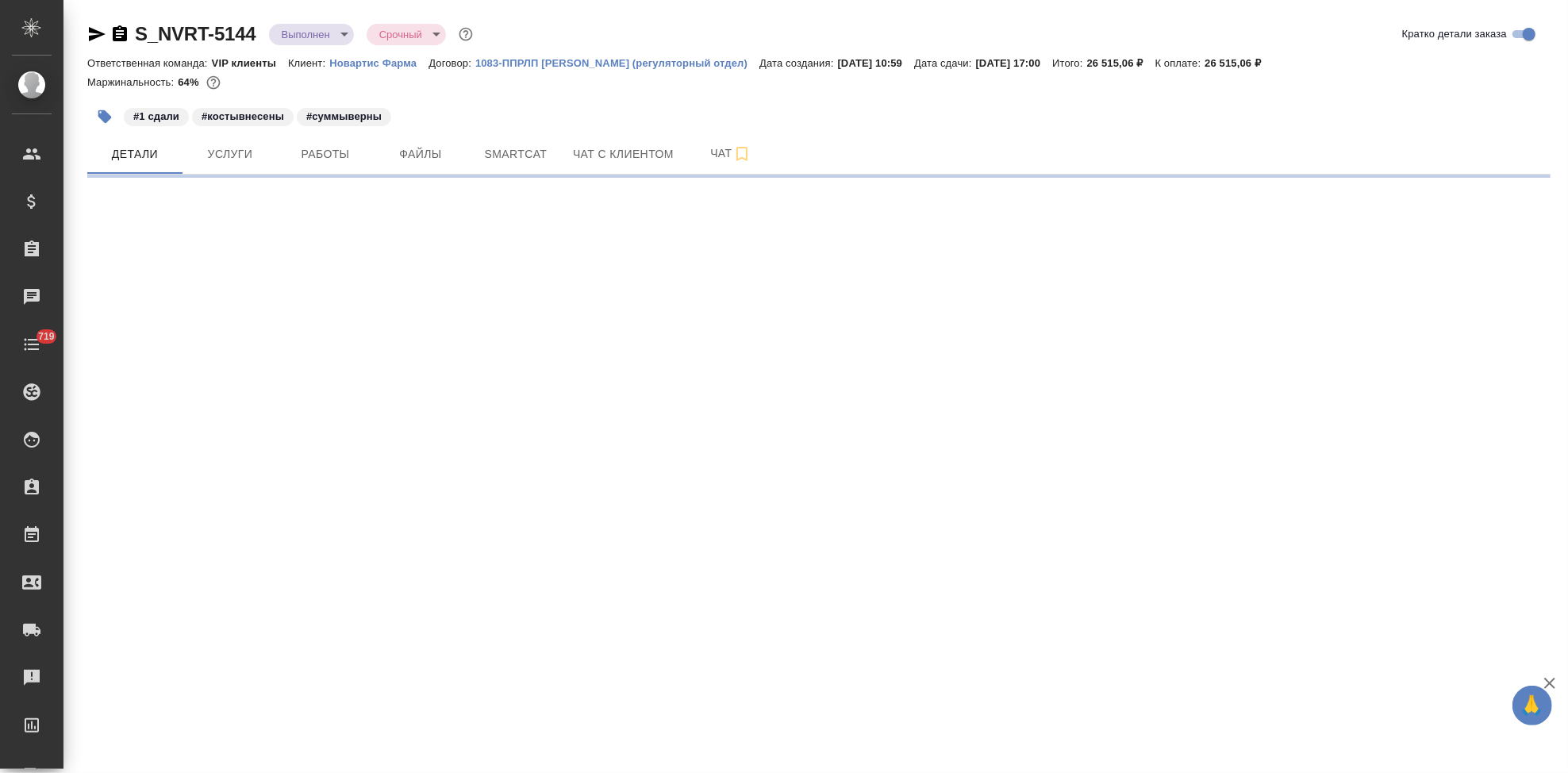
select select "RU"
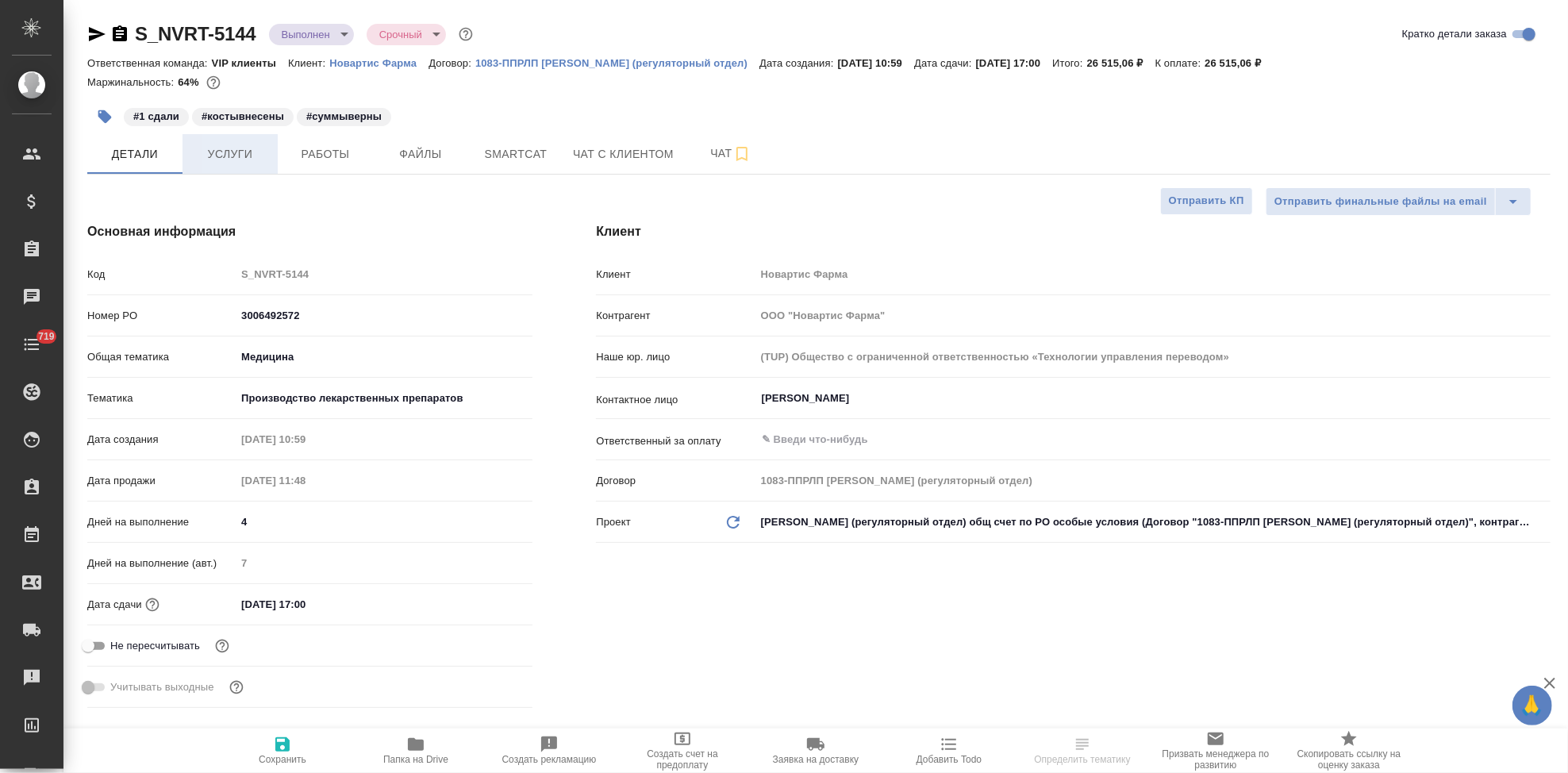
type textarea "x"
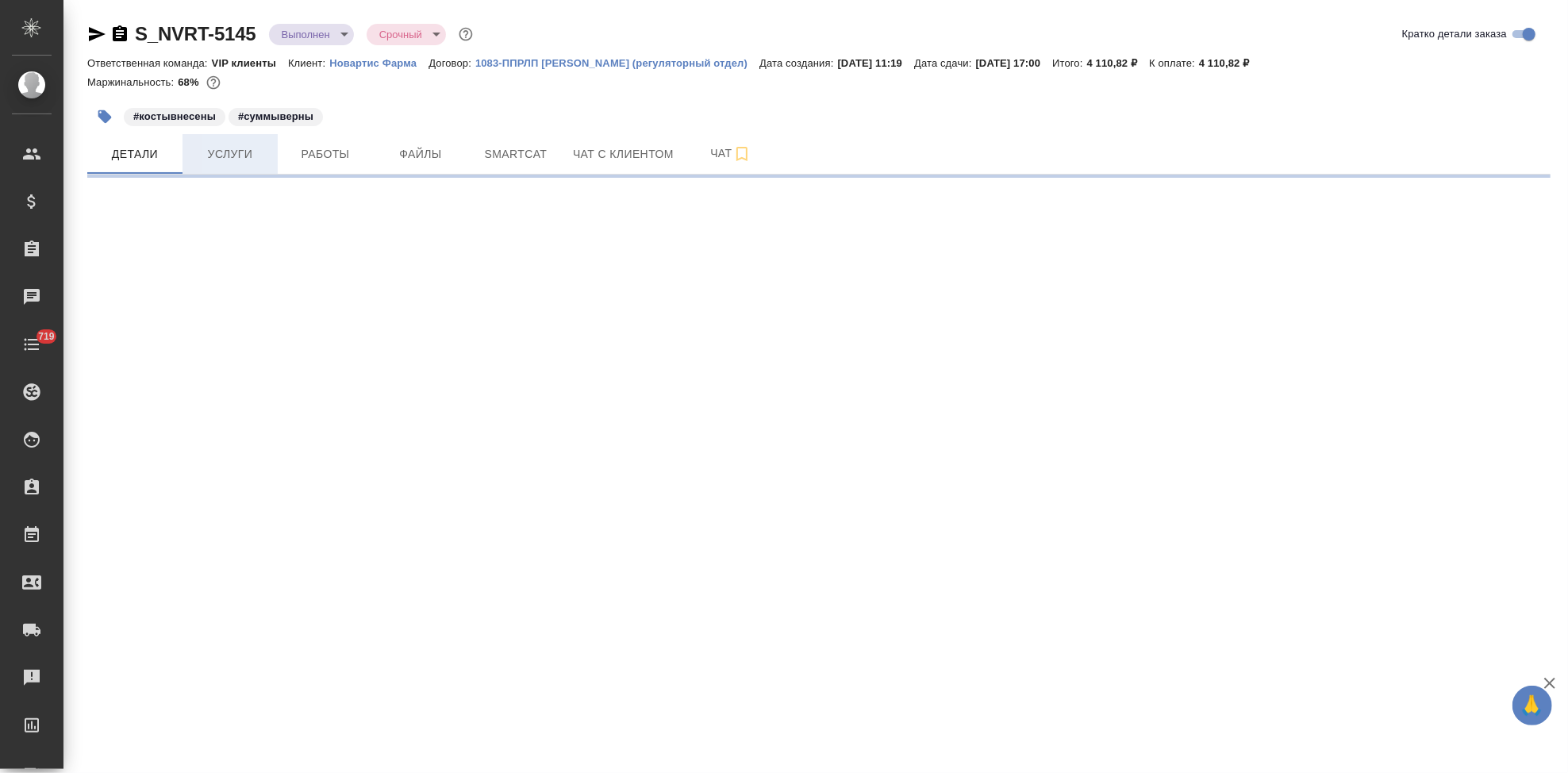
select select "RU"
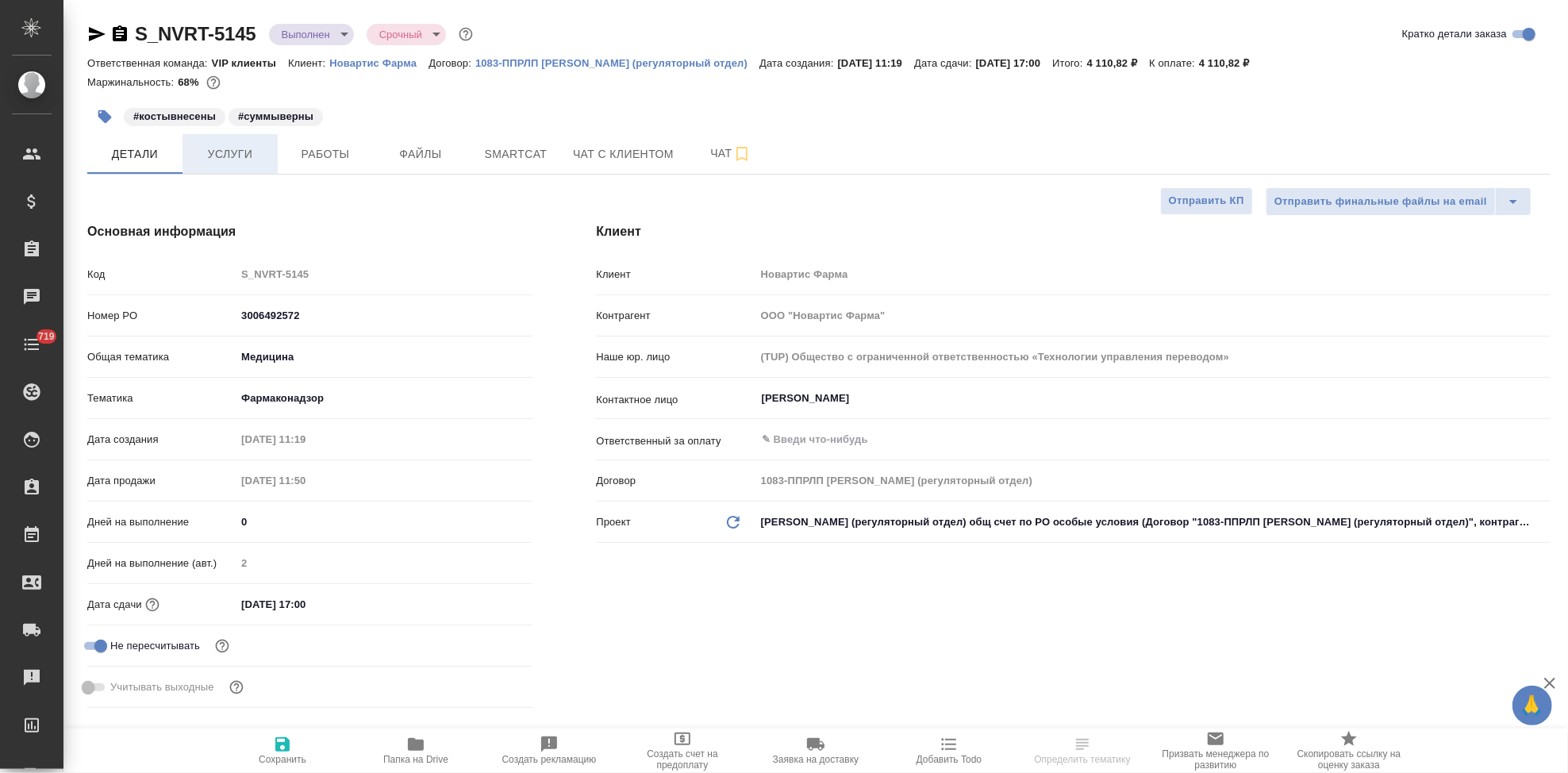
type textarea "x"
click at [217, 161] on span "Услуги" at bounding box center [230, 154] width 76 height 20
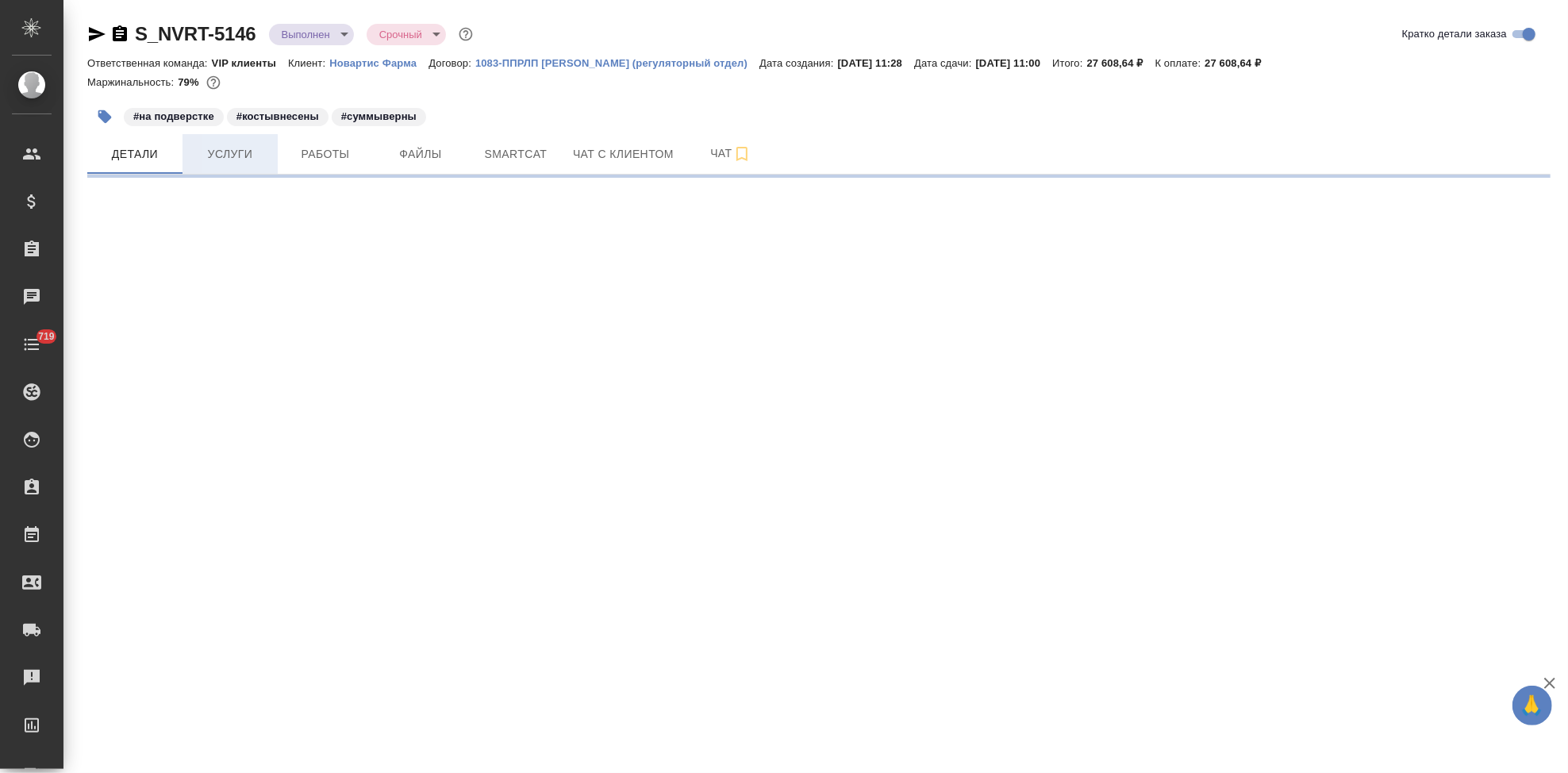
select select "RU"
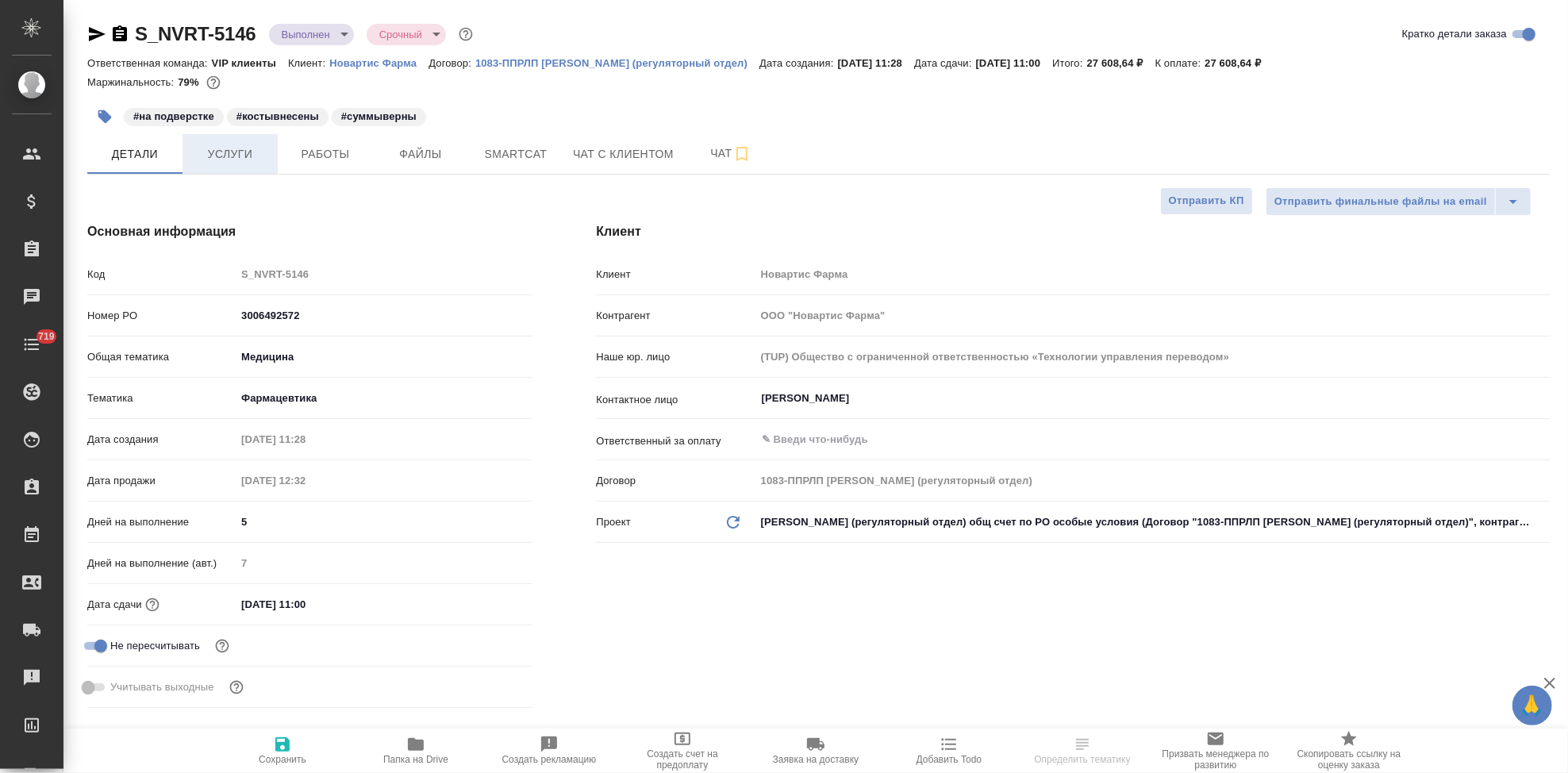
type textarea "x"
click at [234, 161] on span "Услуги" at bounding box center [230, 154] width 76 height 20
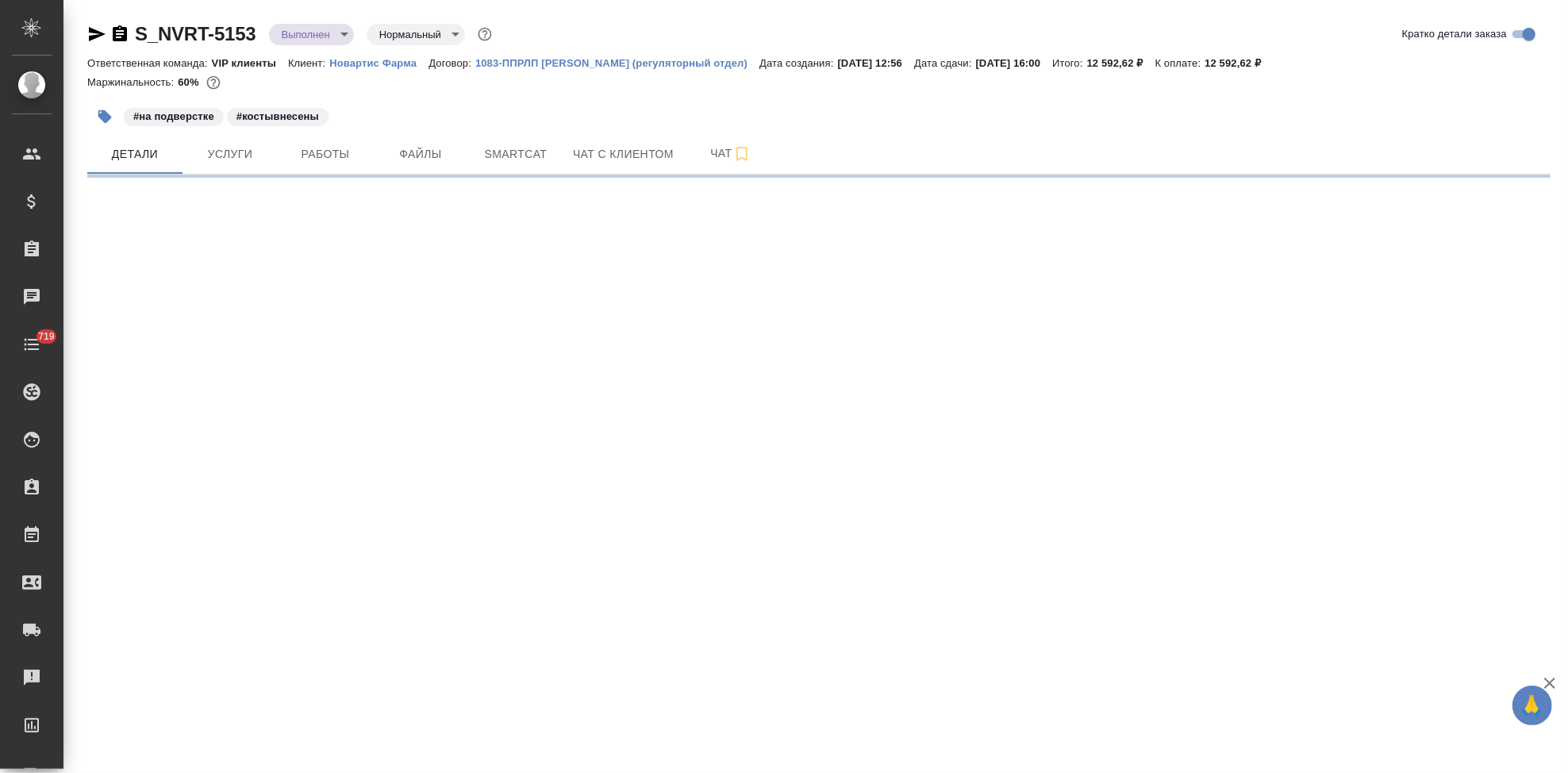
select select "RU"
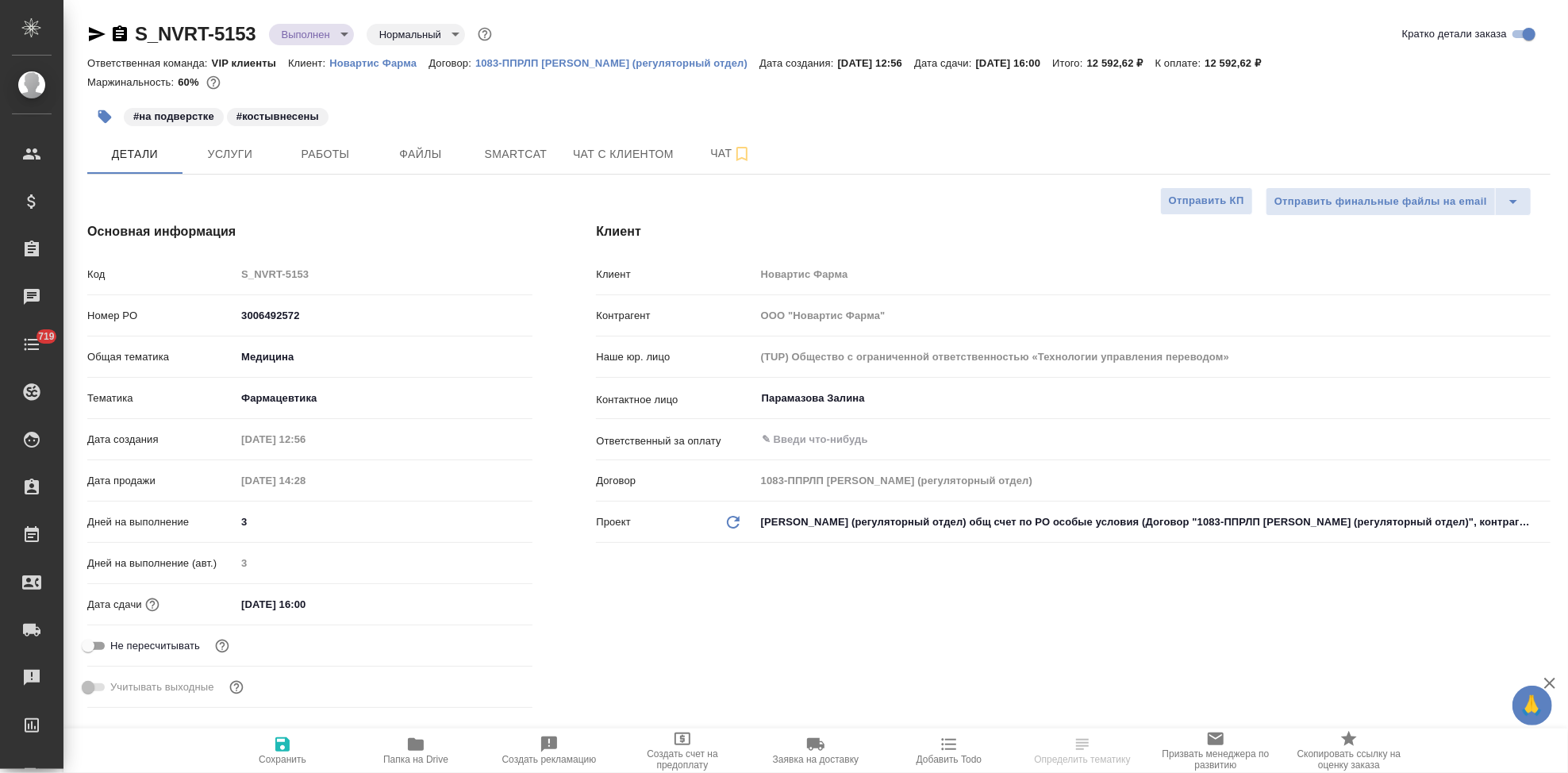
type textarea "x"
click at [224, 170] on button "Услуги" at bounding box center [230, 154] width 96 height 40
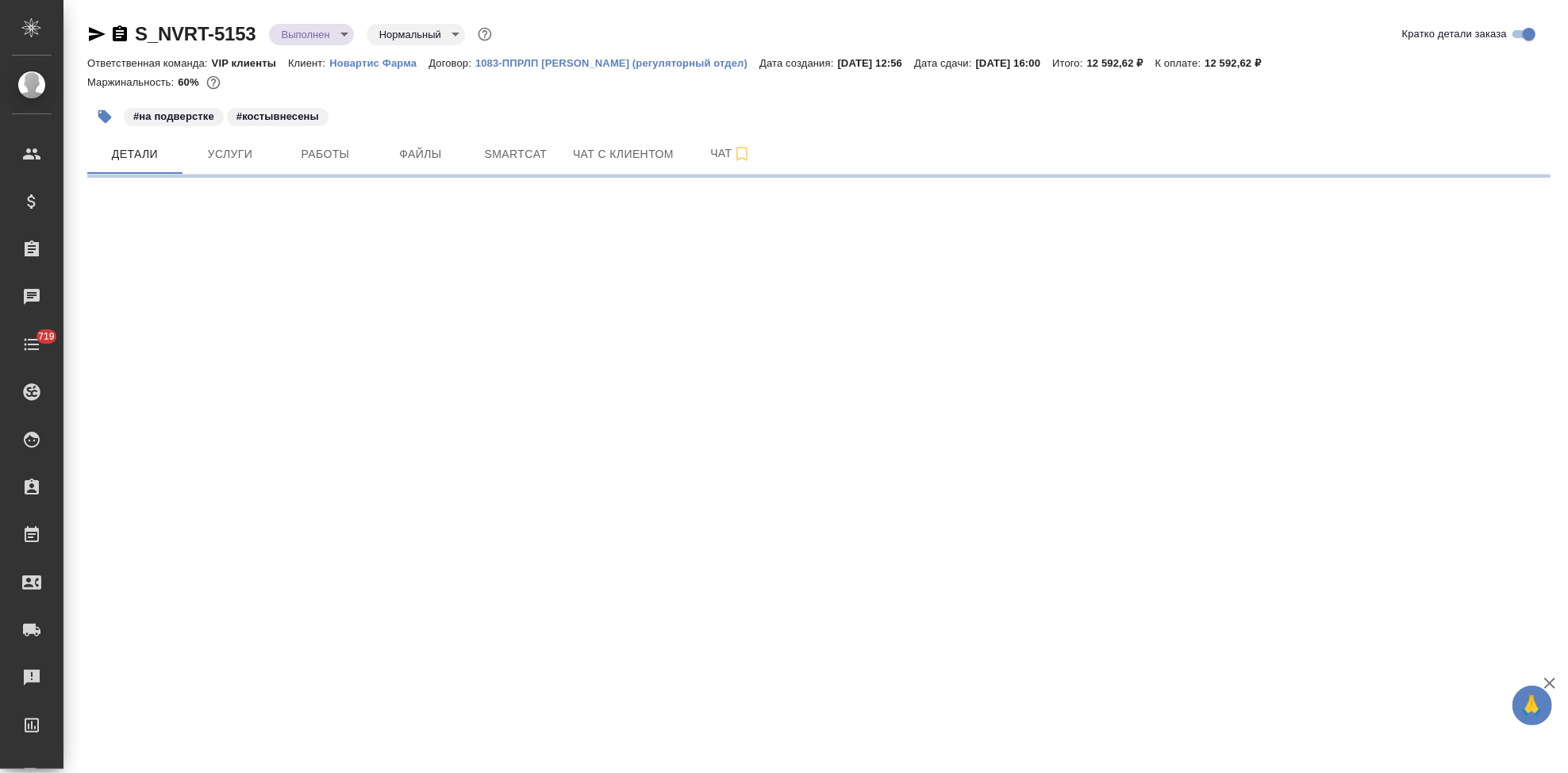
select select "RU"
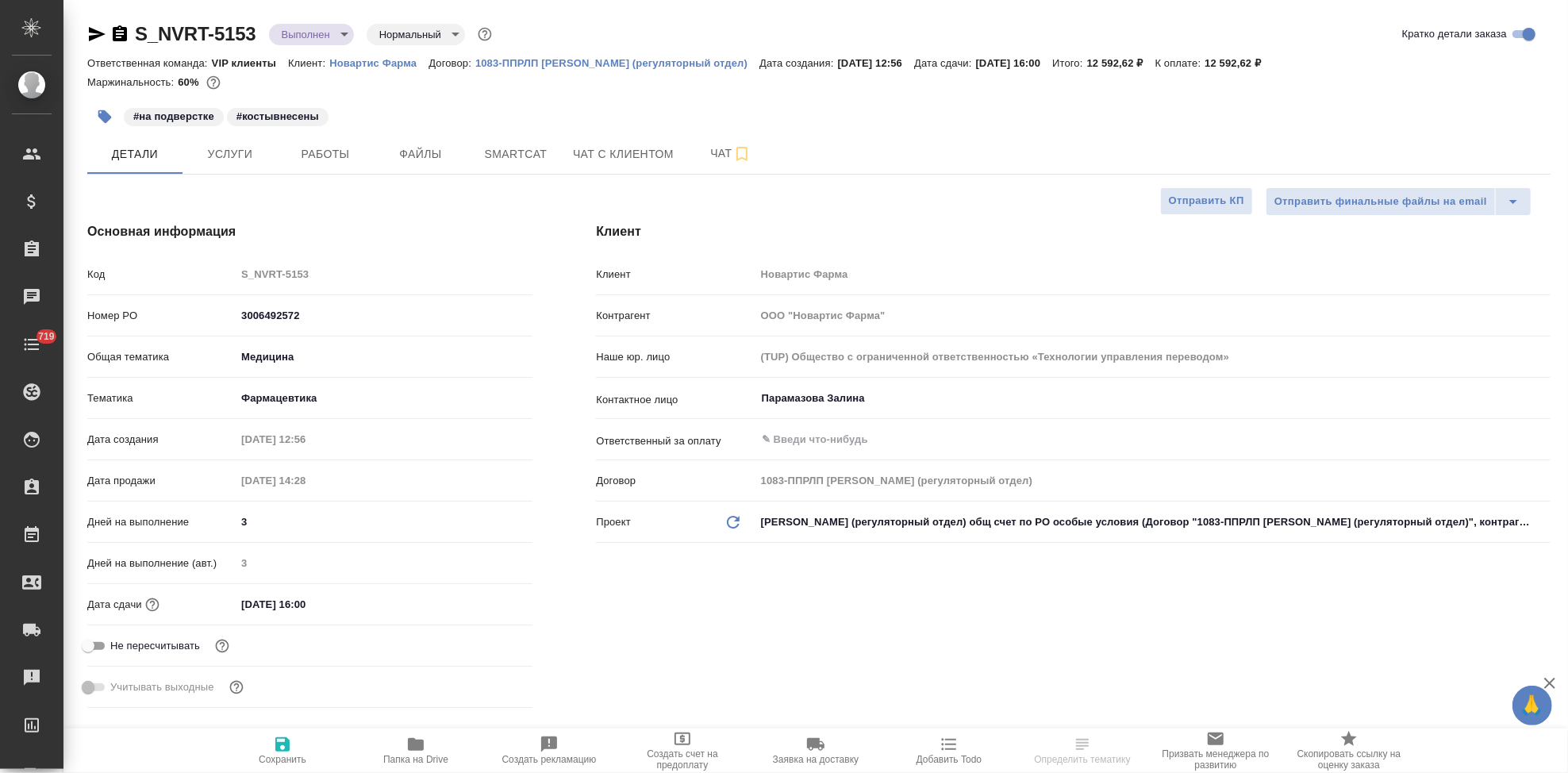
type textarea "x"
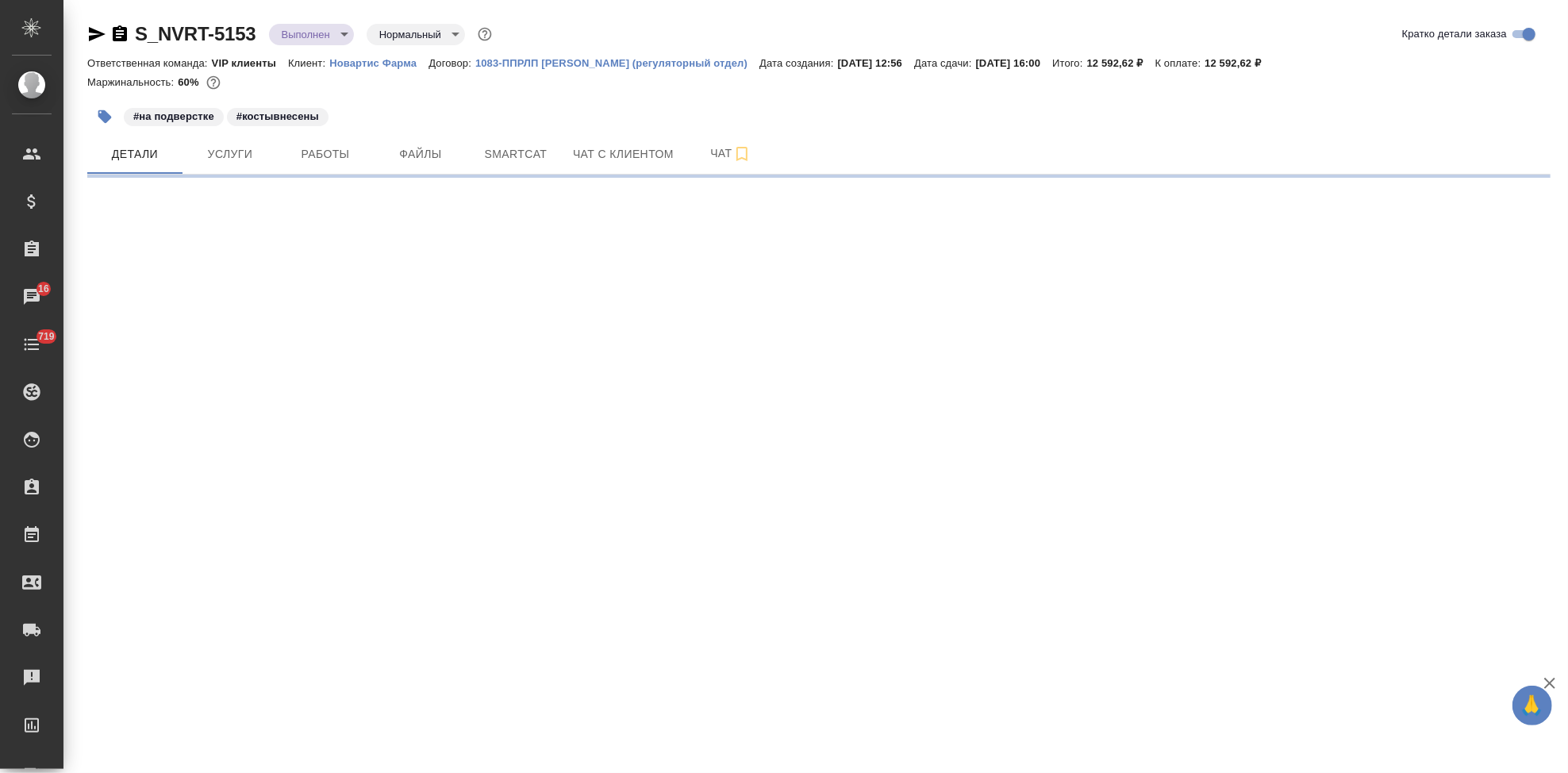
select select "RU"
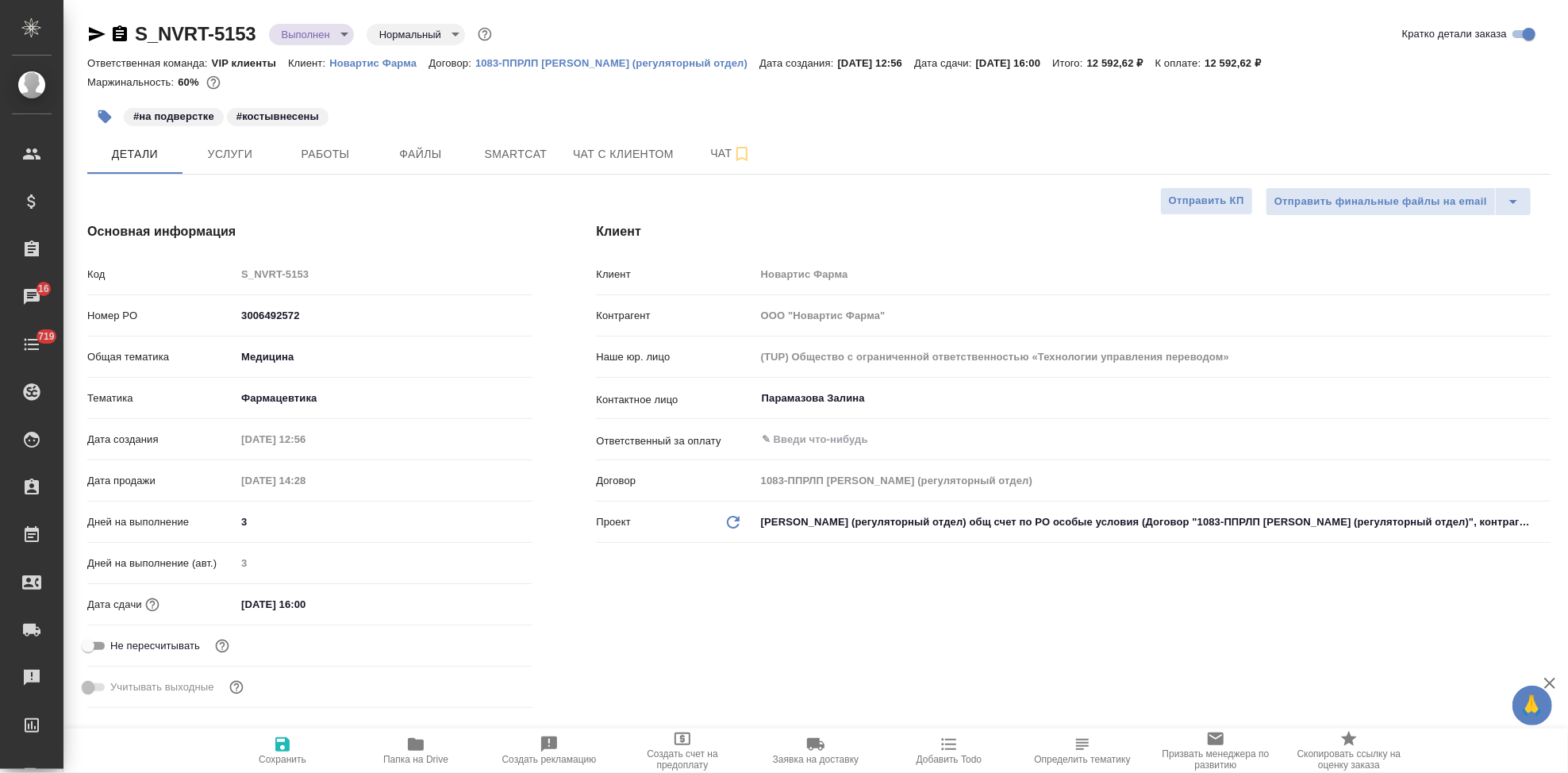
type textarea "x"
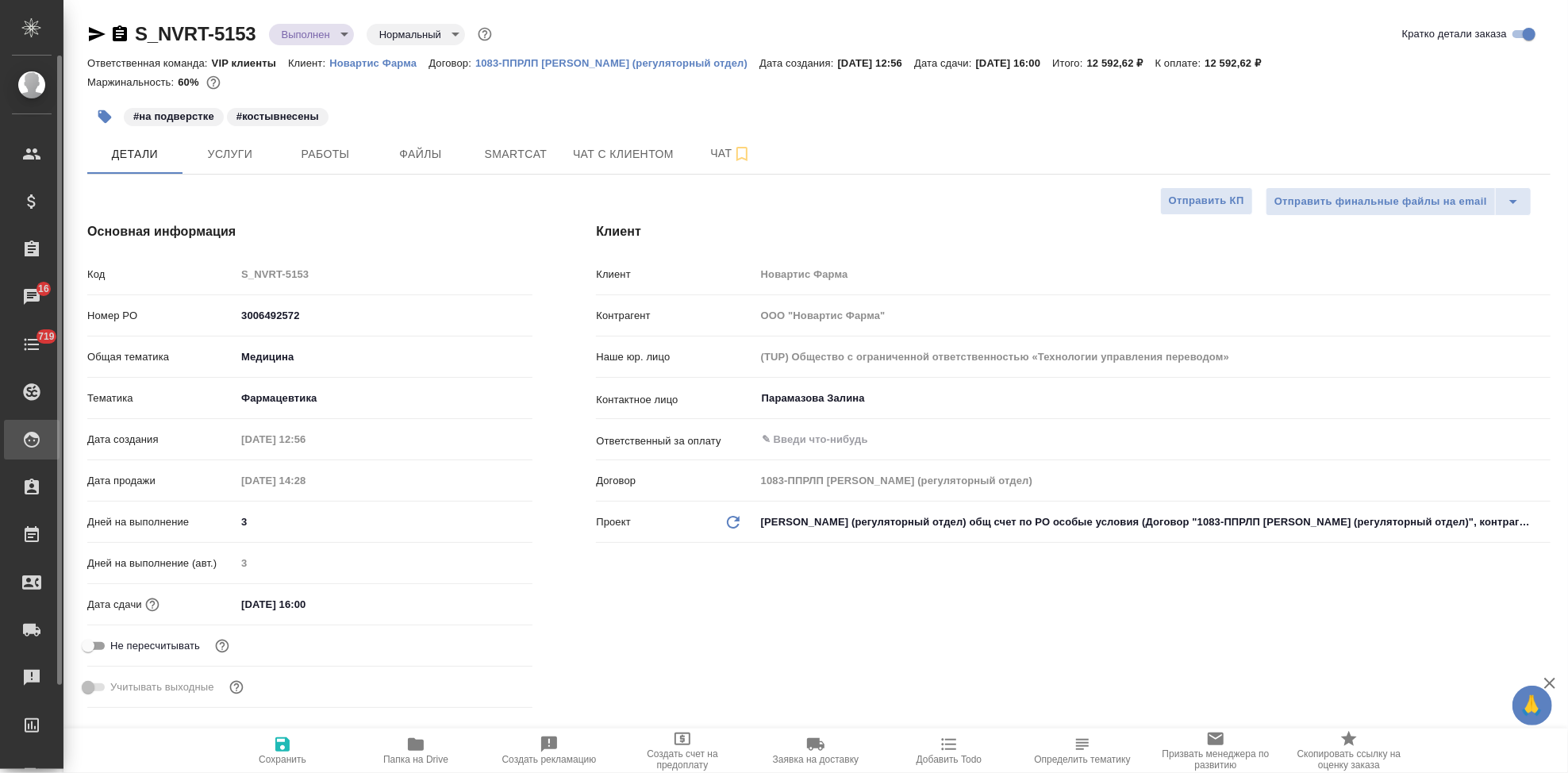
type textarea "x"
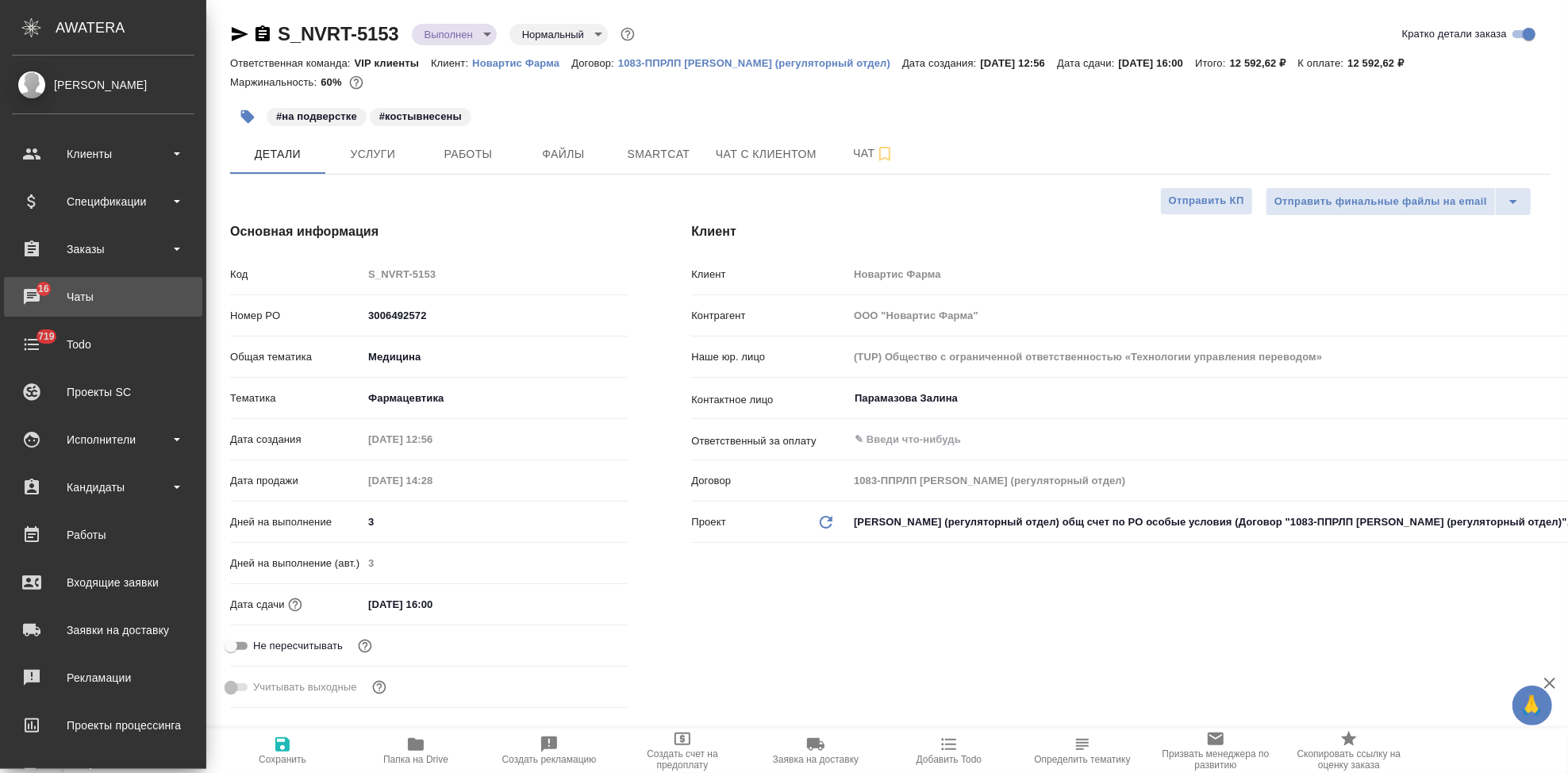
type textarea "x"
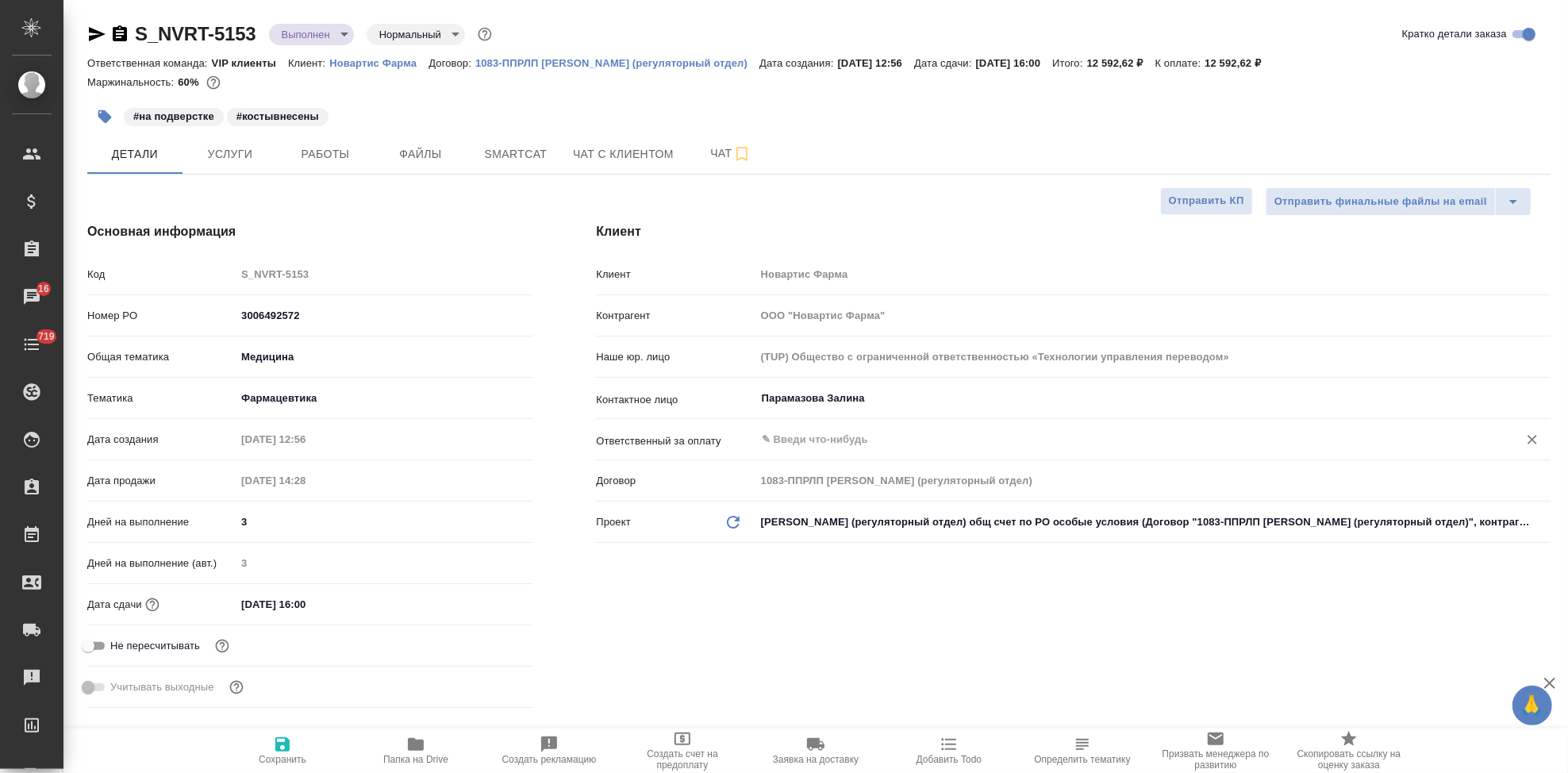
type textarea "x"
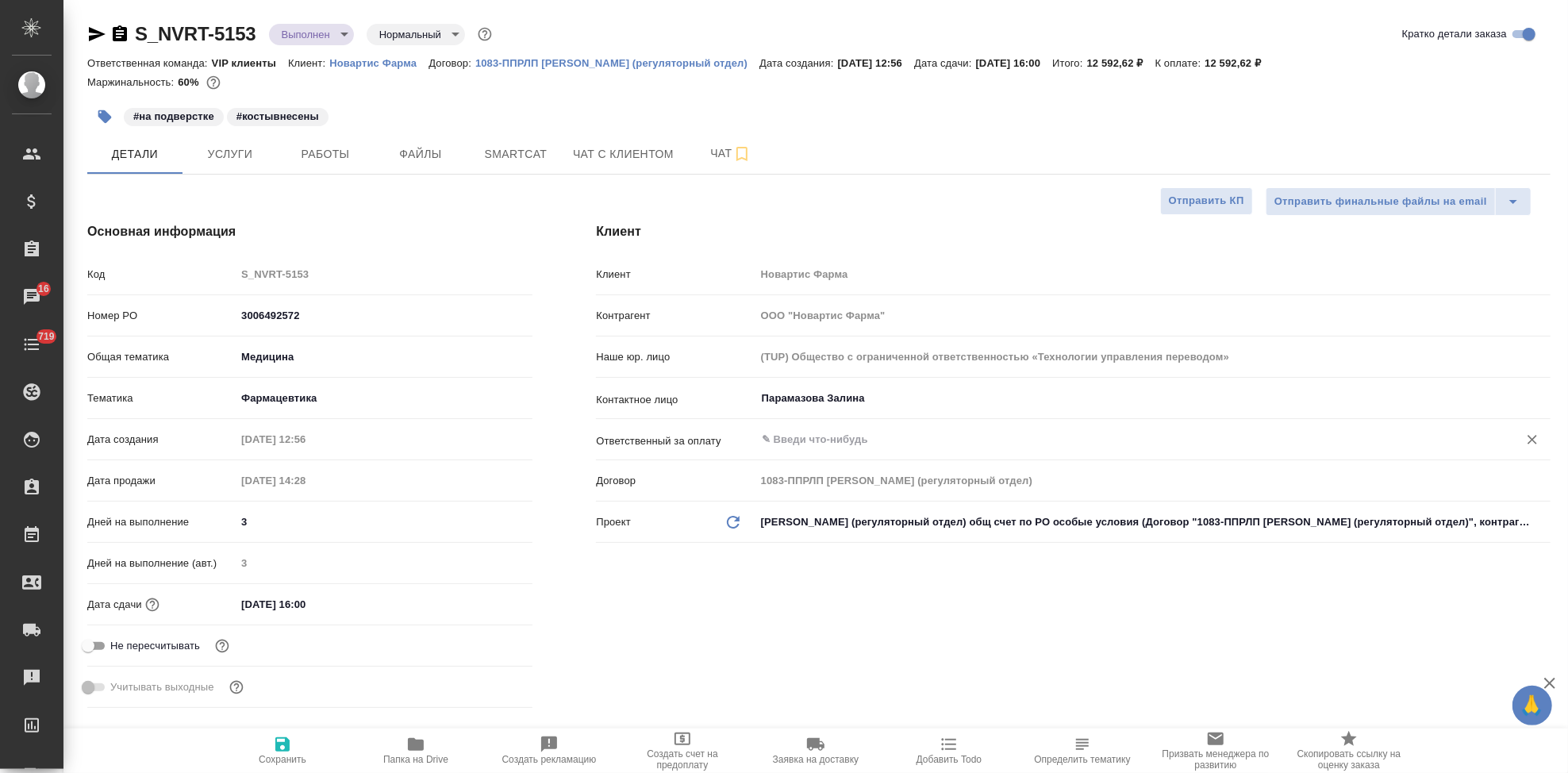
type textarea "x"
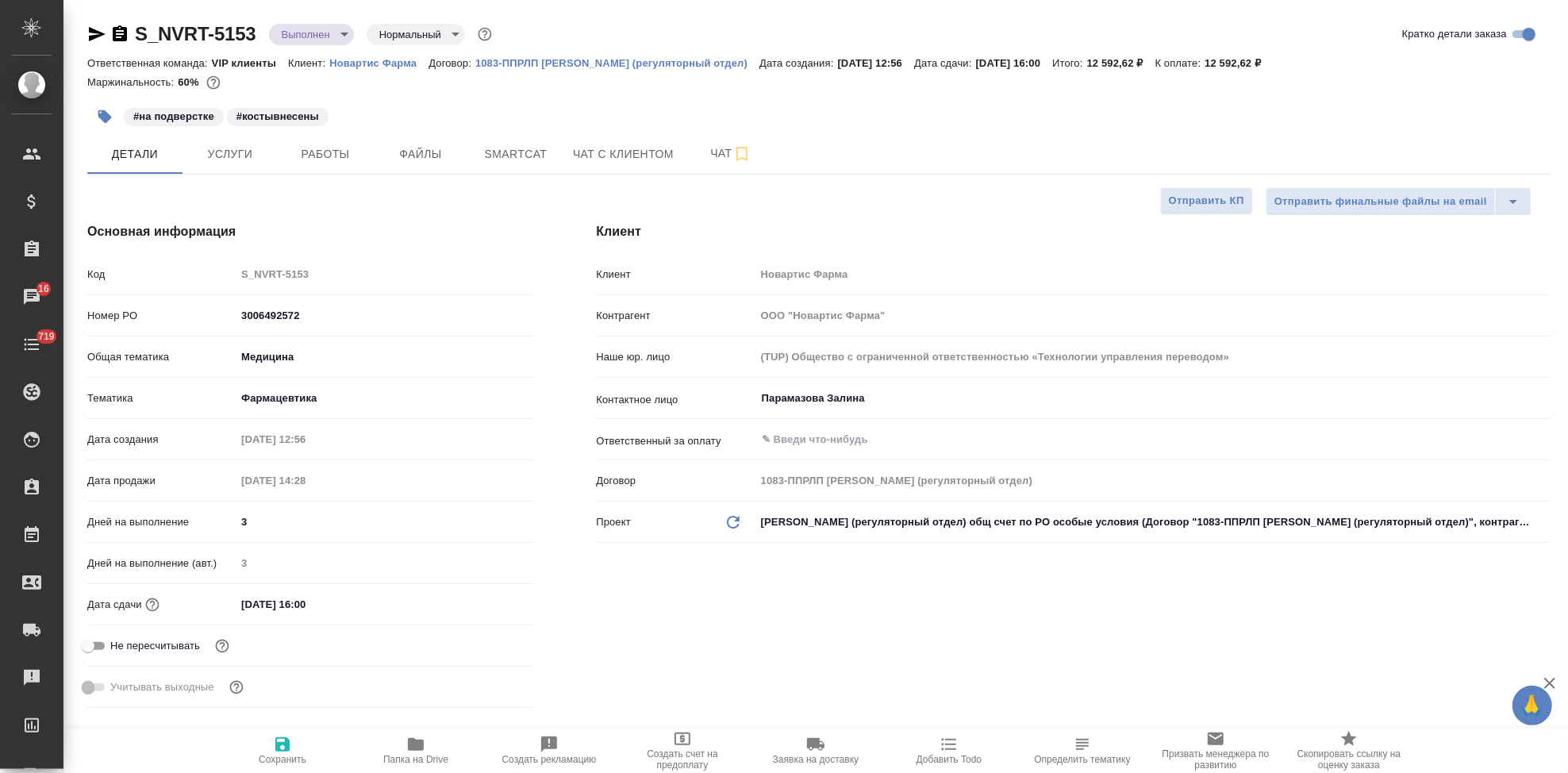
type textarea "x"
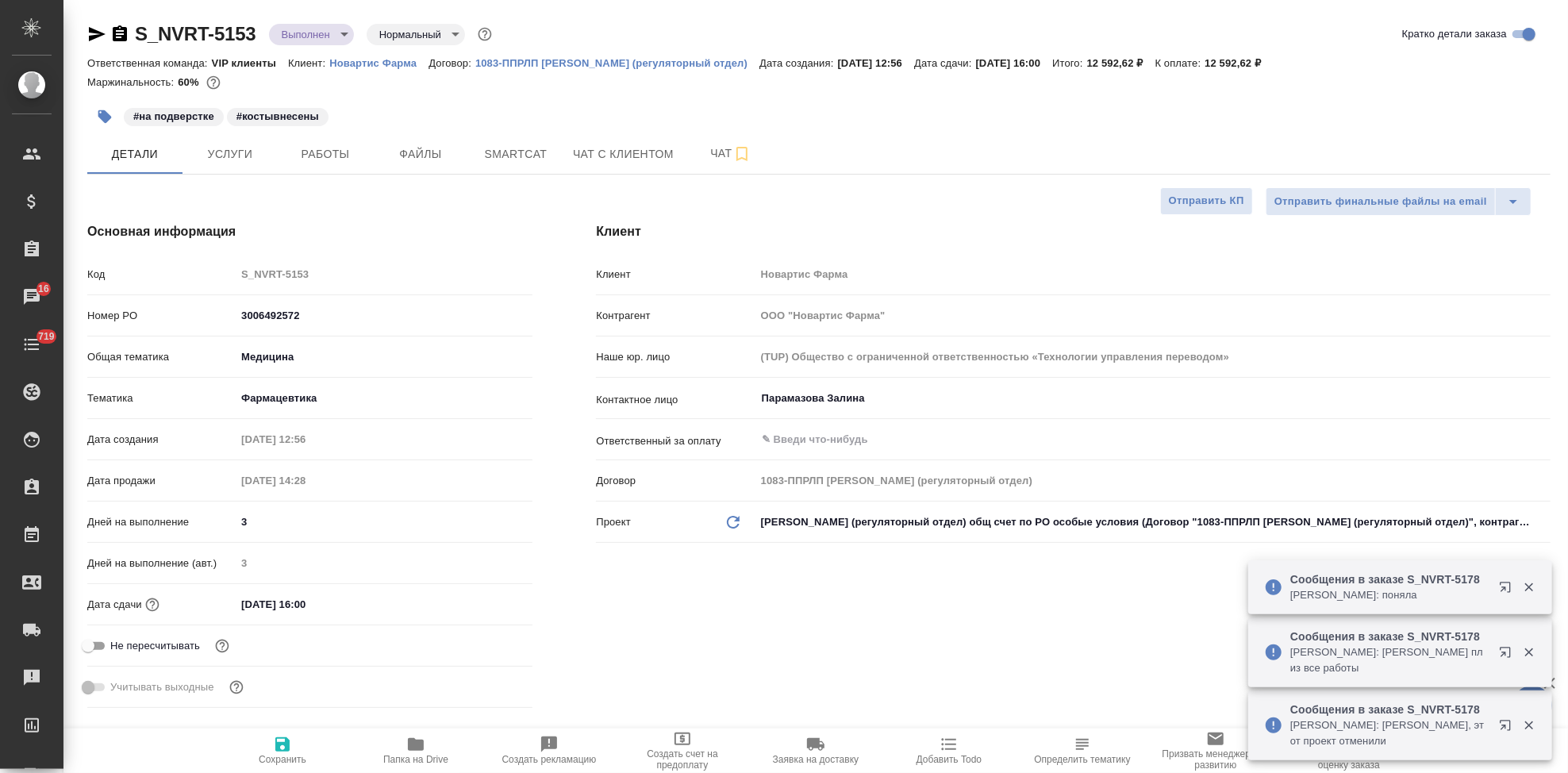
type textarea "x"
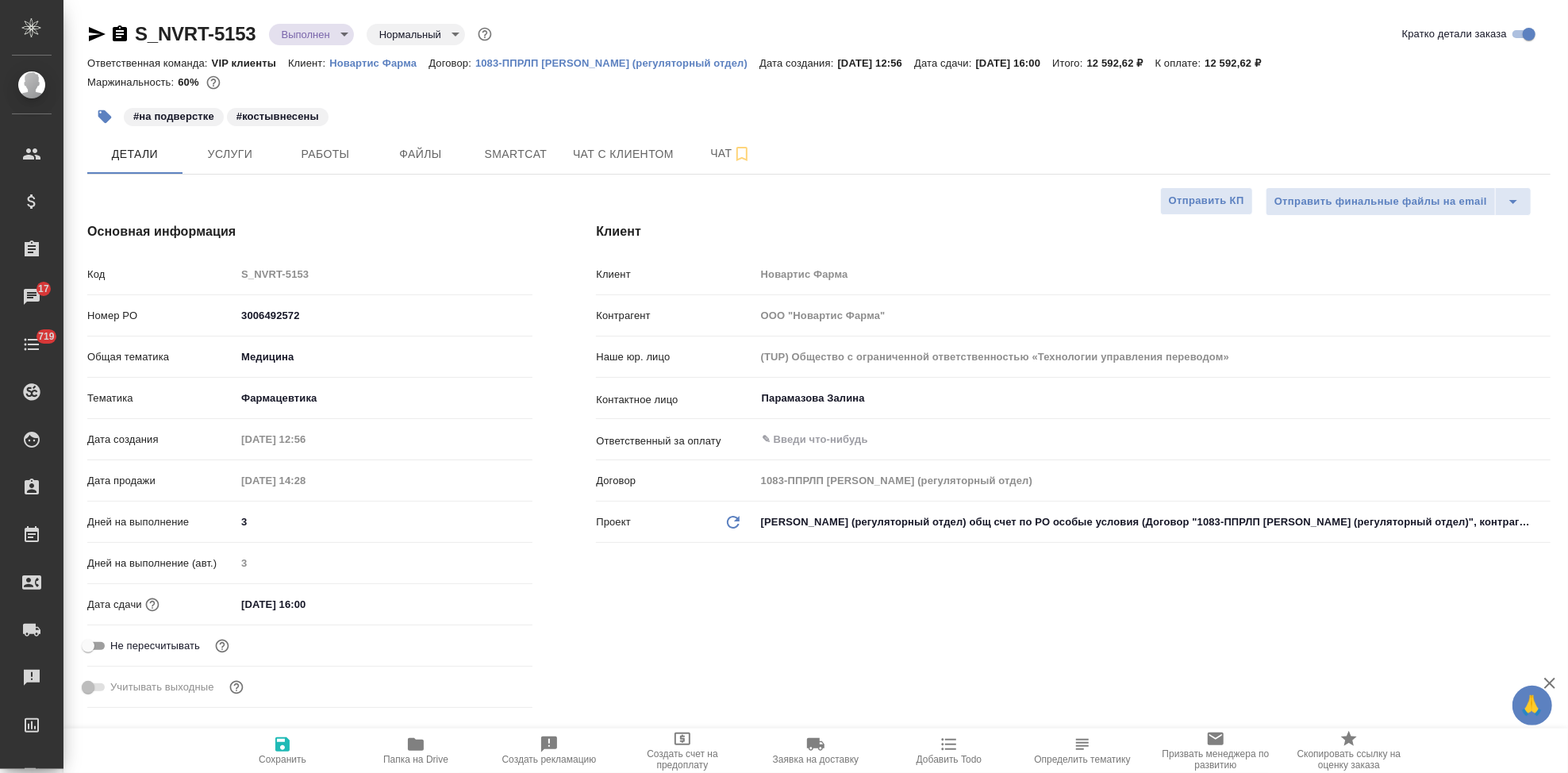
type textarea "x"
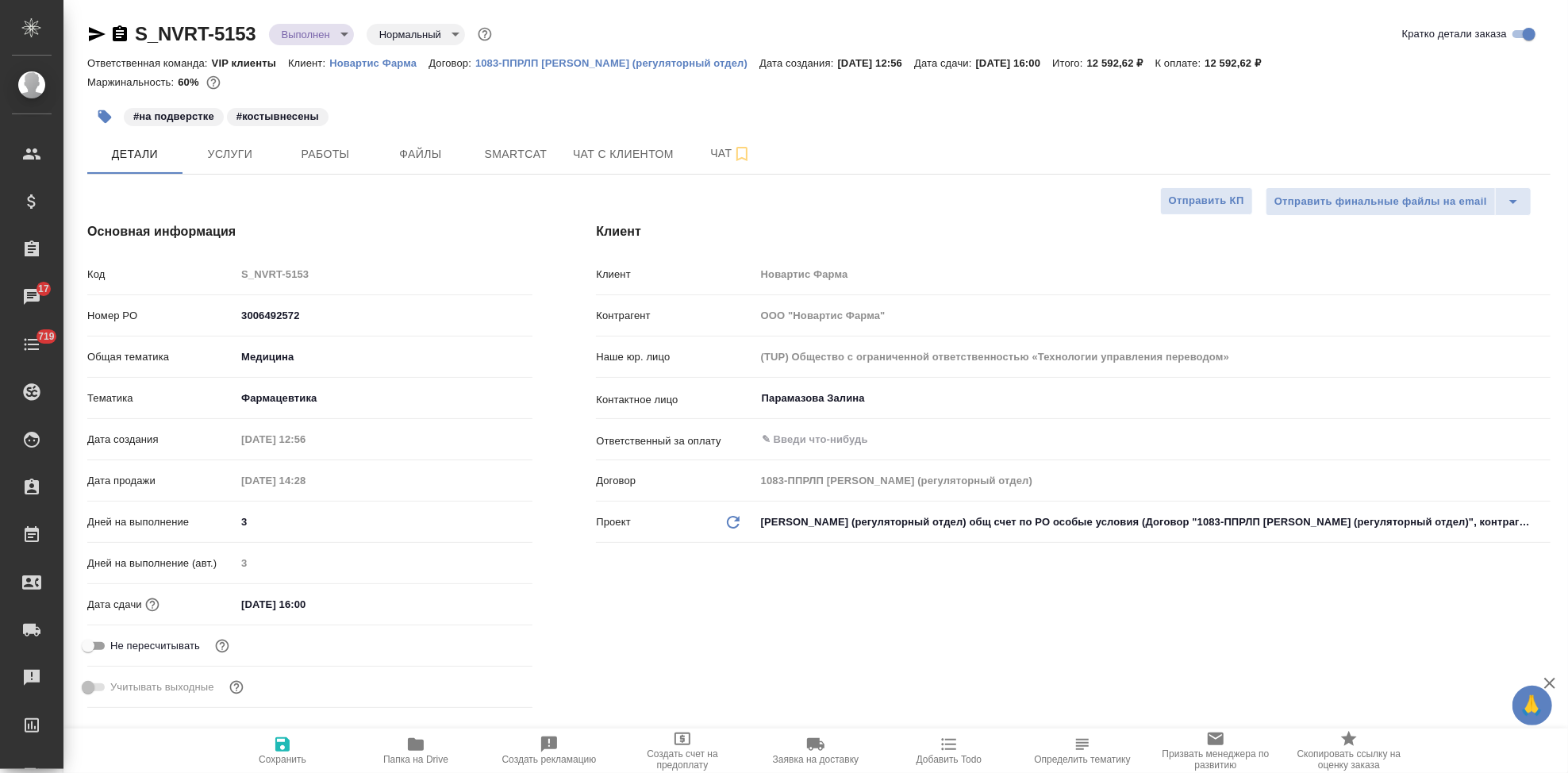
type textarea "x"
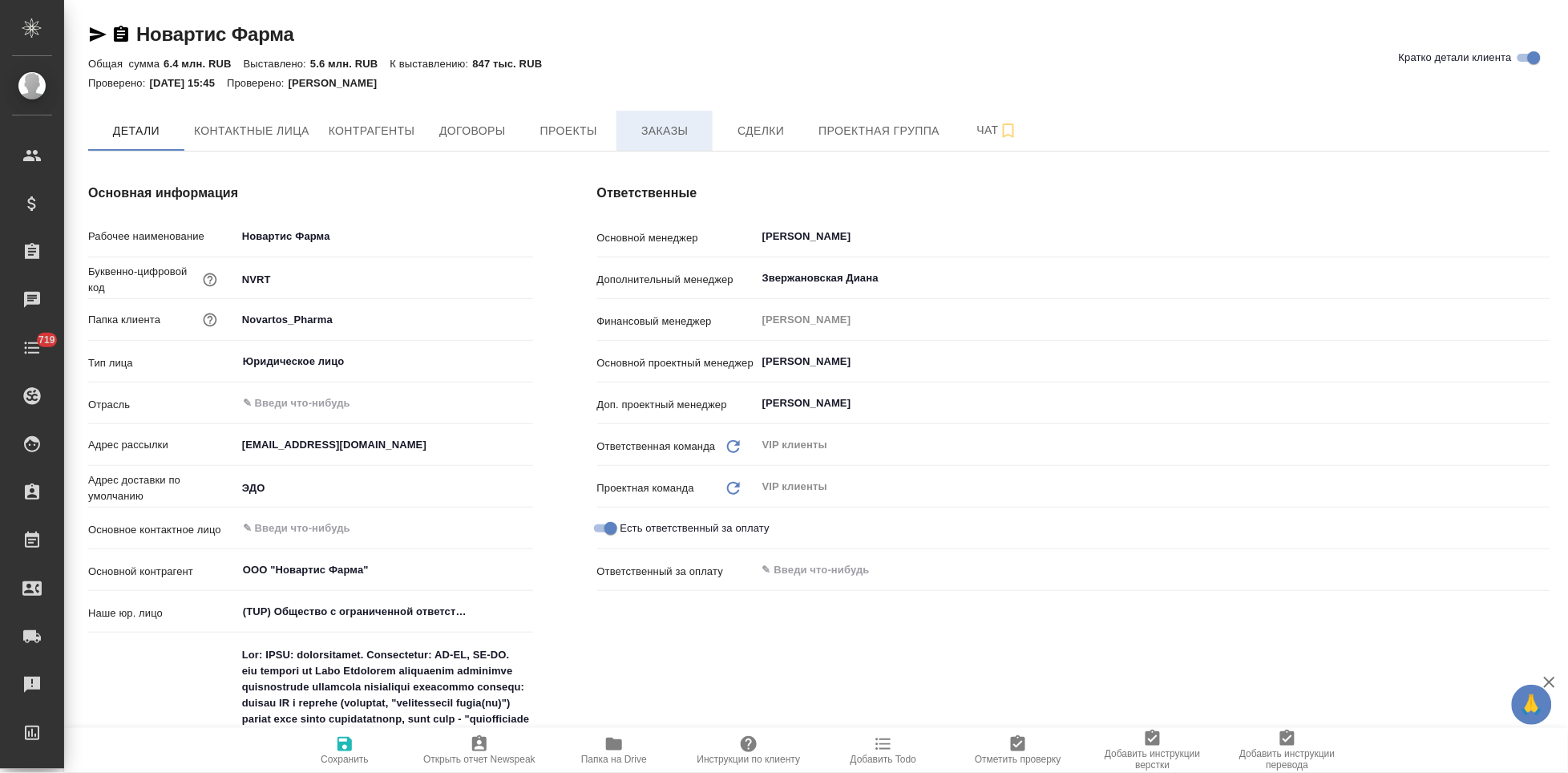
type textarea "x"
click at [654, 130] on span "Заказы" at bounding box center [664, 131] width 77 height 20
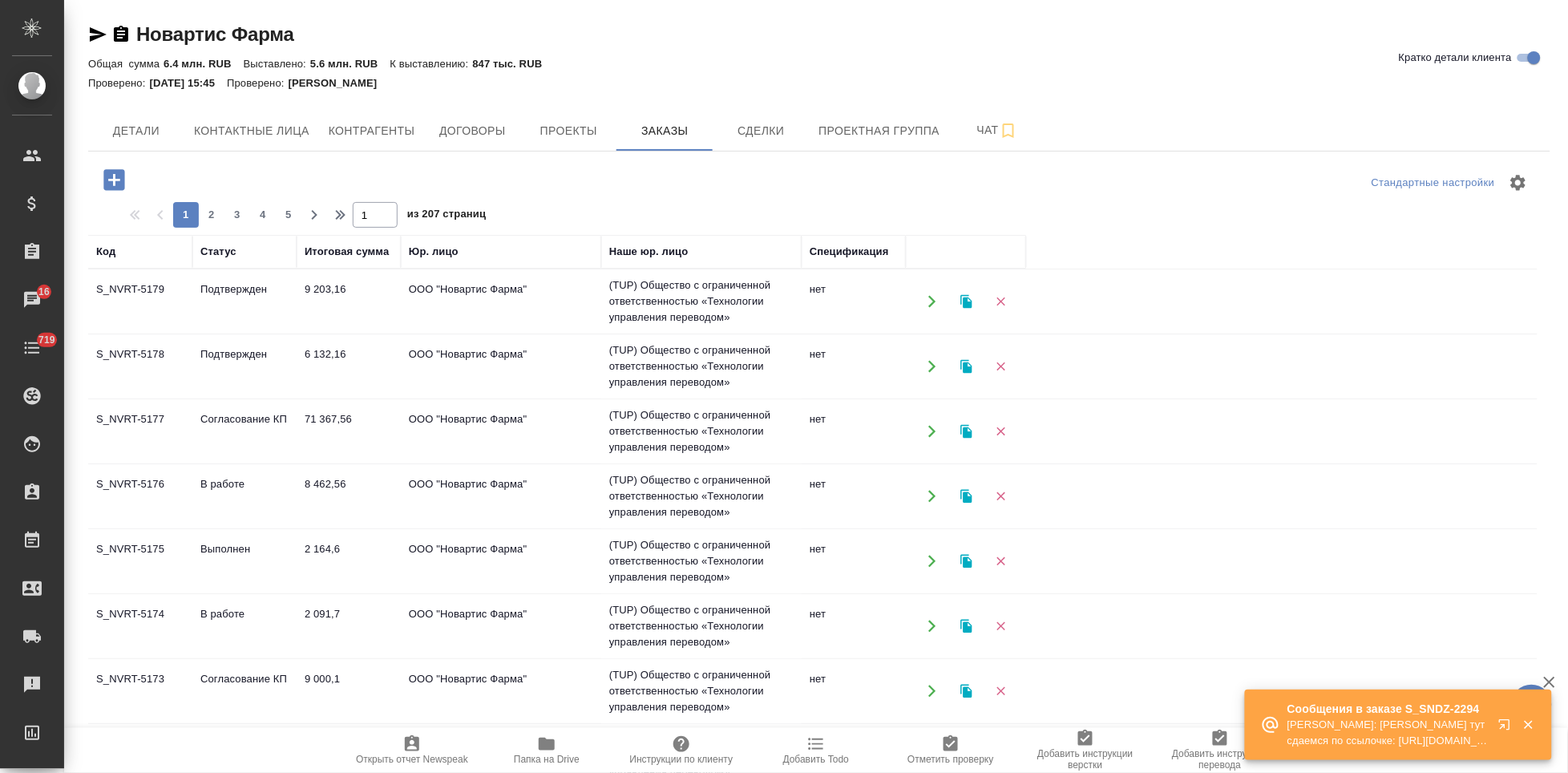
click at [1504, 724] on icon "button" at bounding box center [1503, 724] width 10 height 10
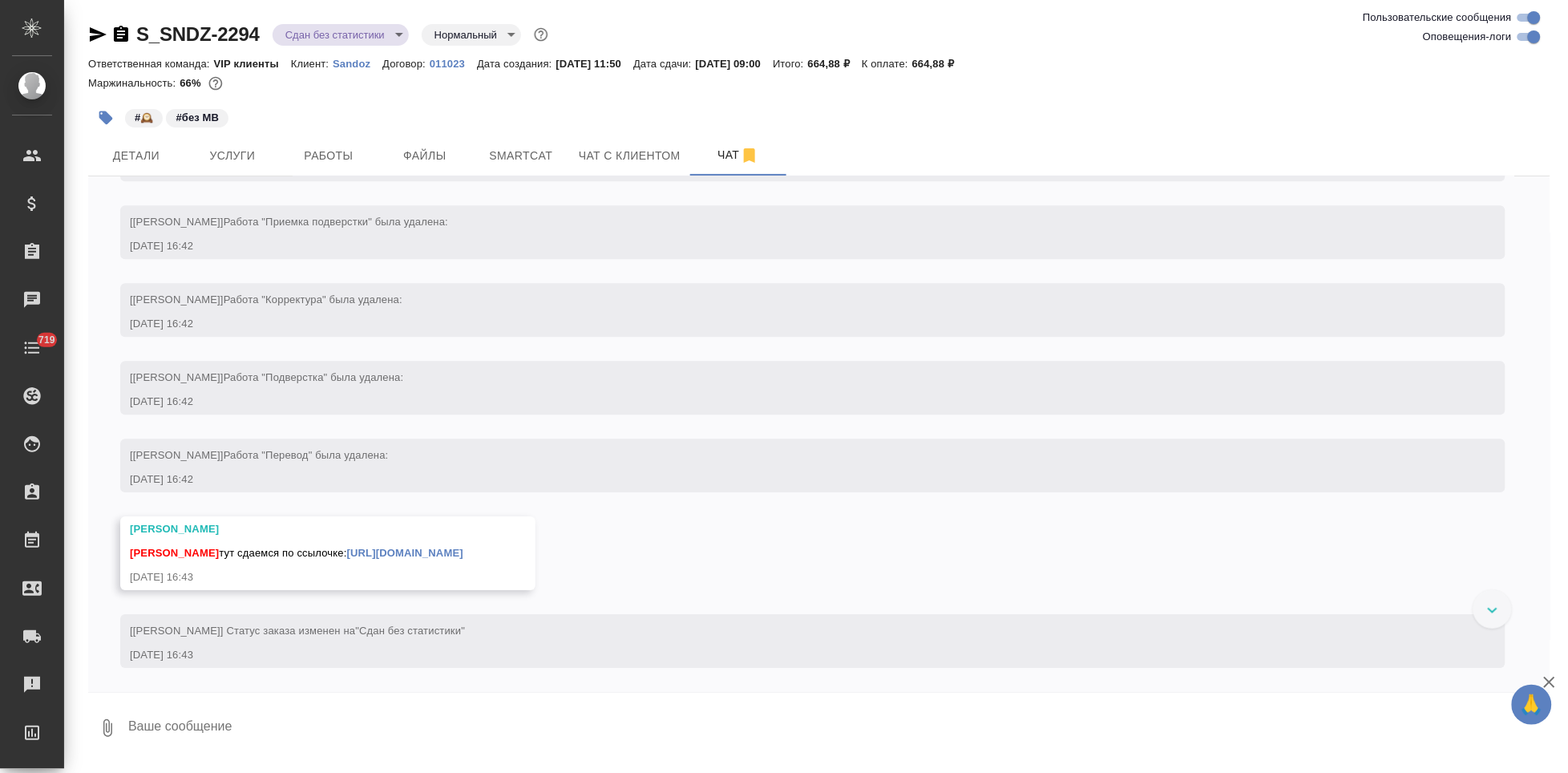
scroll to position [3488, 0]
click at [230, 732] on textarea at bounding box center [838, 728] width 1424 height 55
type textarea "спасибо сдаю"
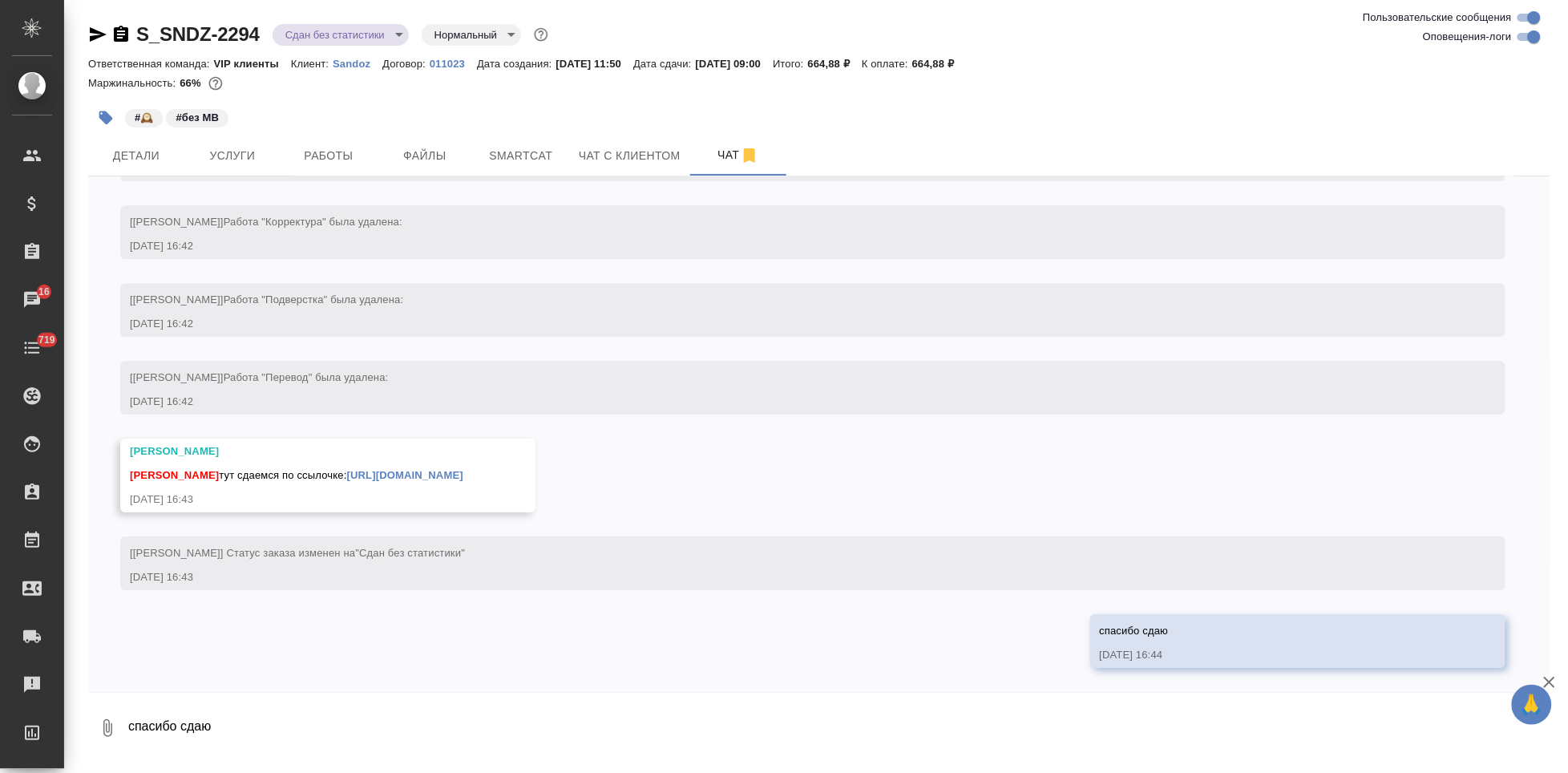
scroll to position [3567, 0]
click at [464, 471] on link "[URL][DOMAIN_NAME]" at bounding box center [405, 475] width 117 height 12
